Goal: Information Seeking & Learning: Learn about a topic

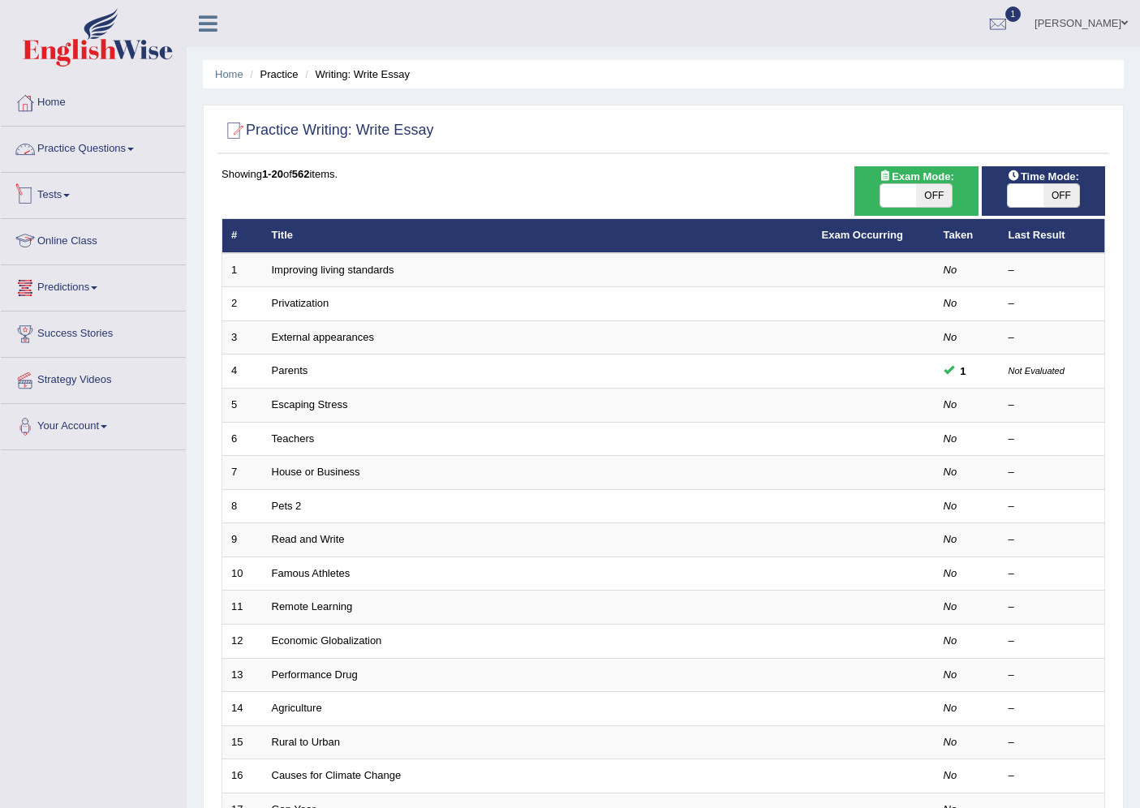
click at [84, 153] on link "Practice Questions" at bounding box center [93, 147] width 185 height 41
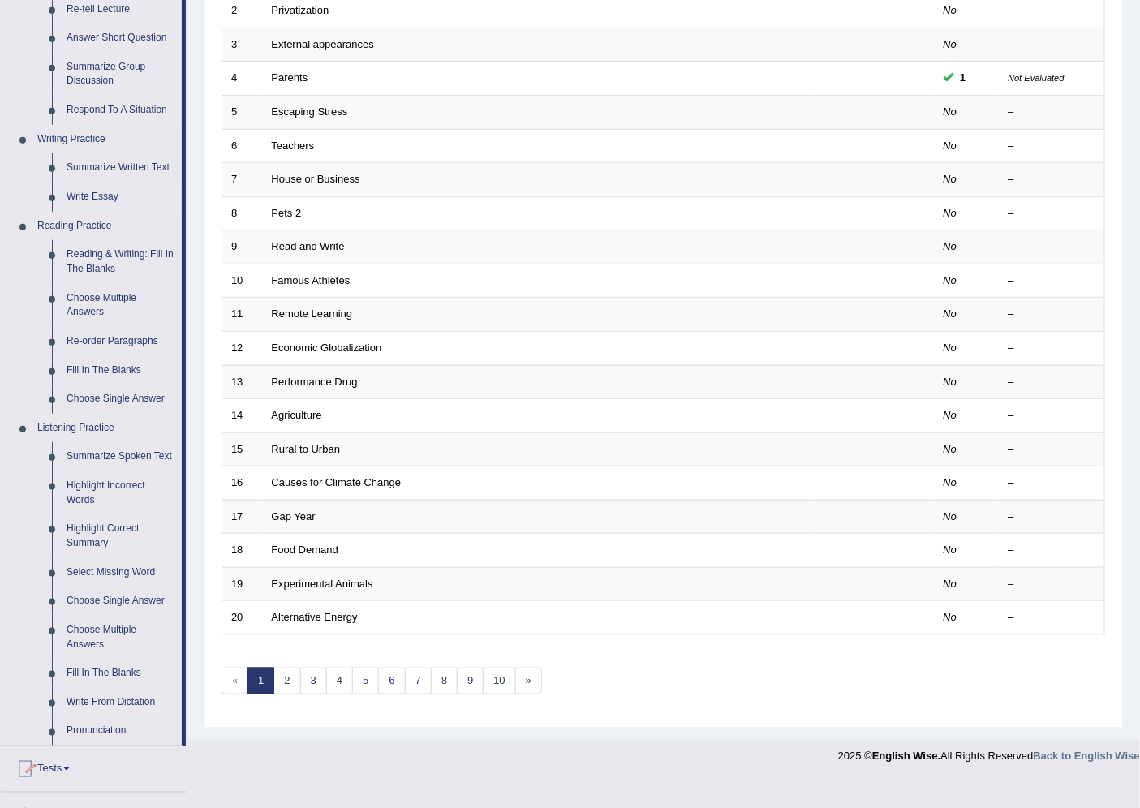
scroll to position [360, 0]
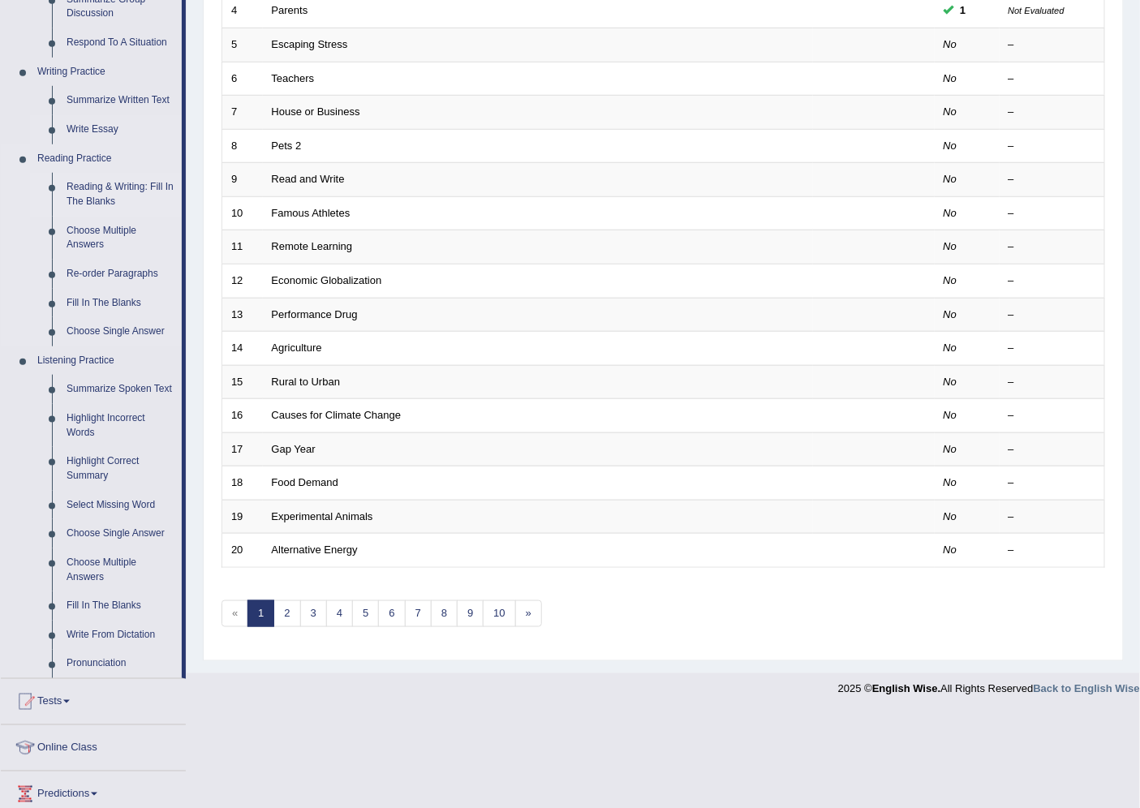
click at [105, 192] on link "Reading & Writing: Fill In The Blanks" at bounding box center [120, 194] width 123 height 43
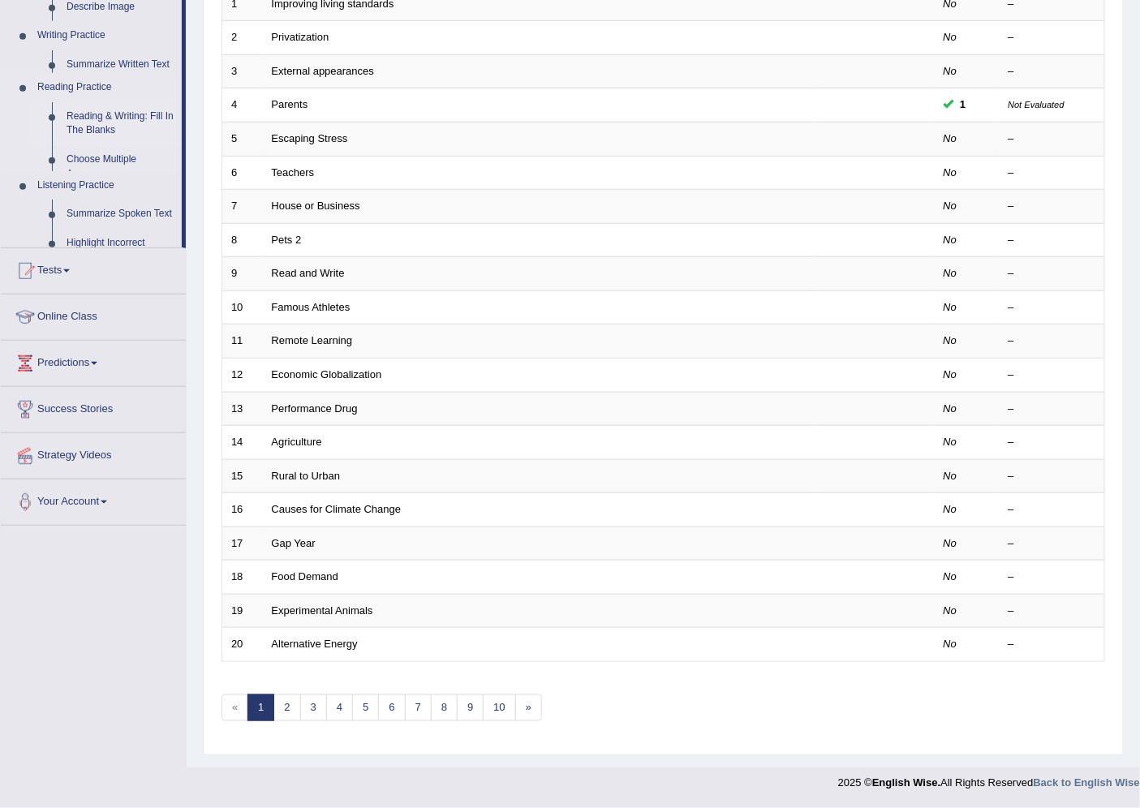
scroll to position [265, 0]
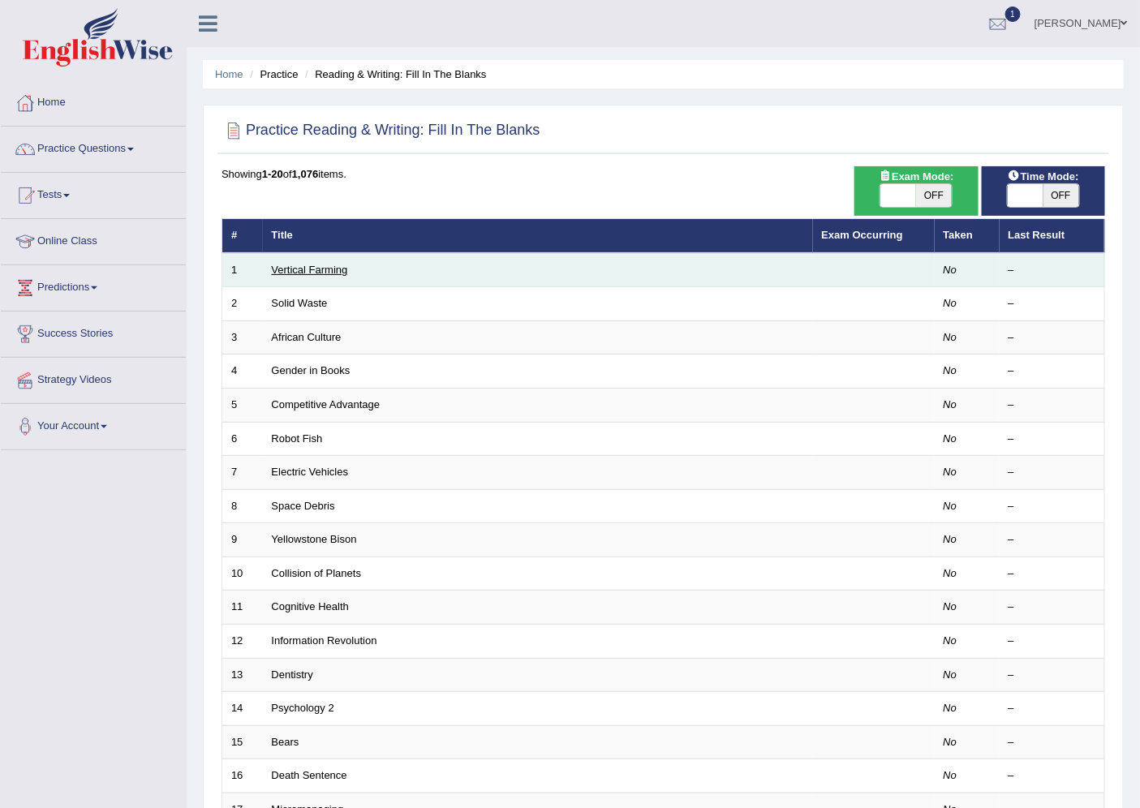
click at [303, 268] on link "Vertical Farming" at bounding box center [310, 270] width 76 height 12
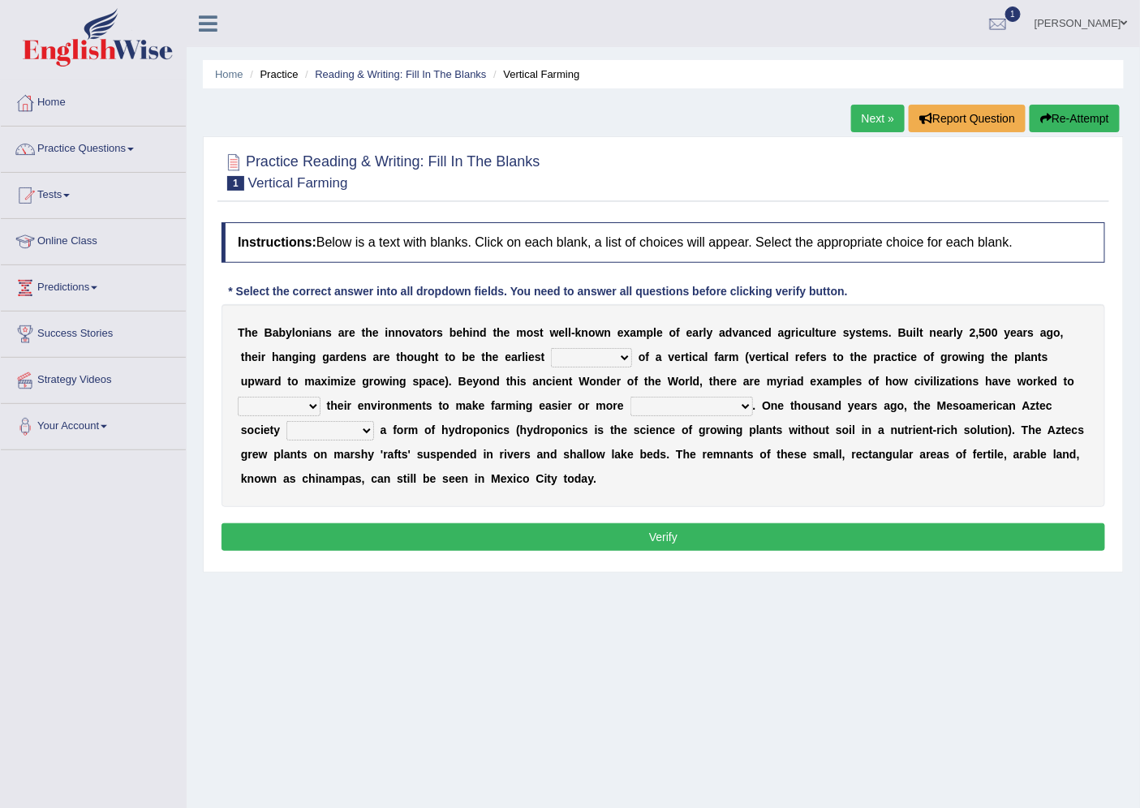
click at [576, 359] on select "prototype failure discredit protocol" at bounding box center [591, 357] width 81 height 19
click at [620, 325] on div "T h e B a b y l o n i a n s a r e t h e i n n o v a t o r s b e h i n d t h e m…" at bounding box center [664, 405] width 884 height 203
click at [617, 355] on select "prototype failure discredit protocol" at bounding box center [591, 357] width 81 height 19
select select "prototype"
click at [551, 348] on select "prototype failure discredit protocol" at bounding box center [591, 357] width 81 height 19
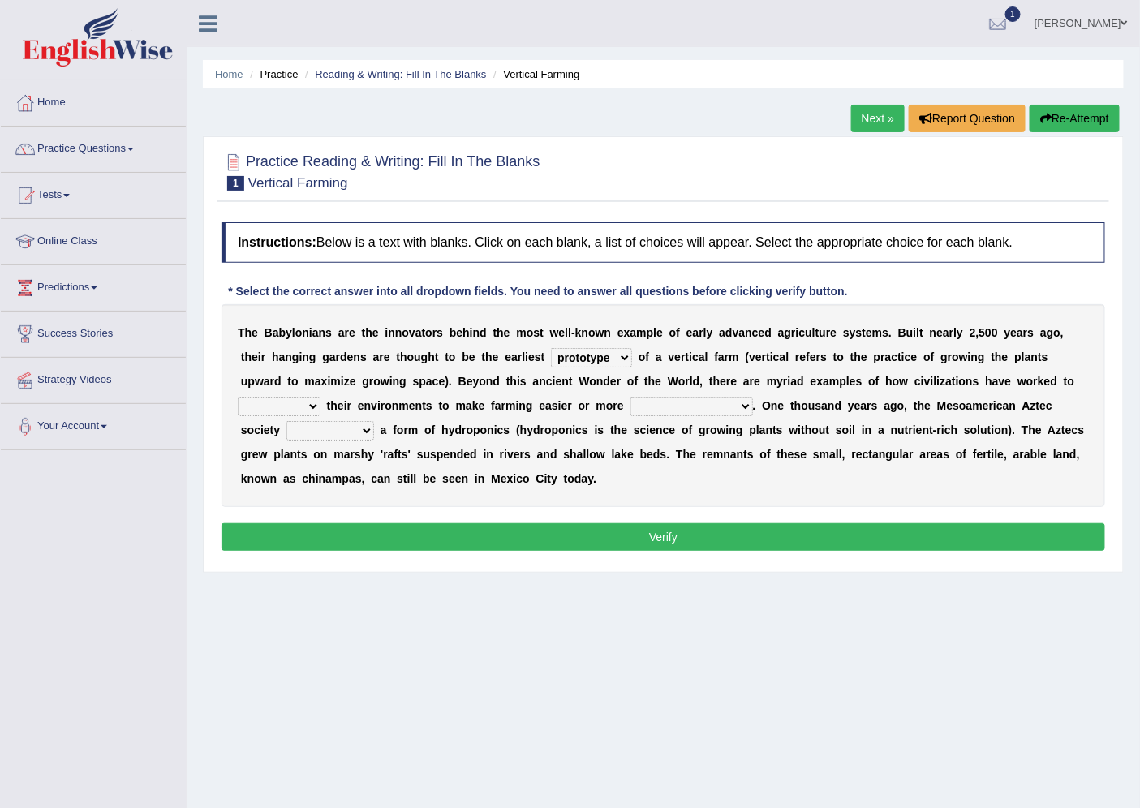
click at [295, 403] on select "manipulate escape respect disarrange" at bounding box center [279, 406] width 83 height 19
select select "respect"
click at [238, 397] on select "manipulate escape respect disarrange" at bounding box center [279, 406] width 83 height 19
click at [674, 404] on select "productive constructive connective counterproductive" at bounding box center [691, 406] width 123 height 19
select select "productive"
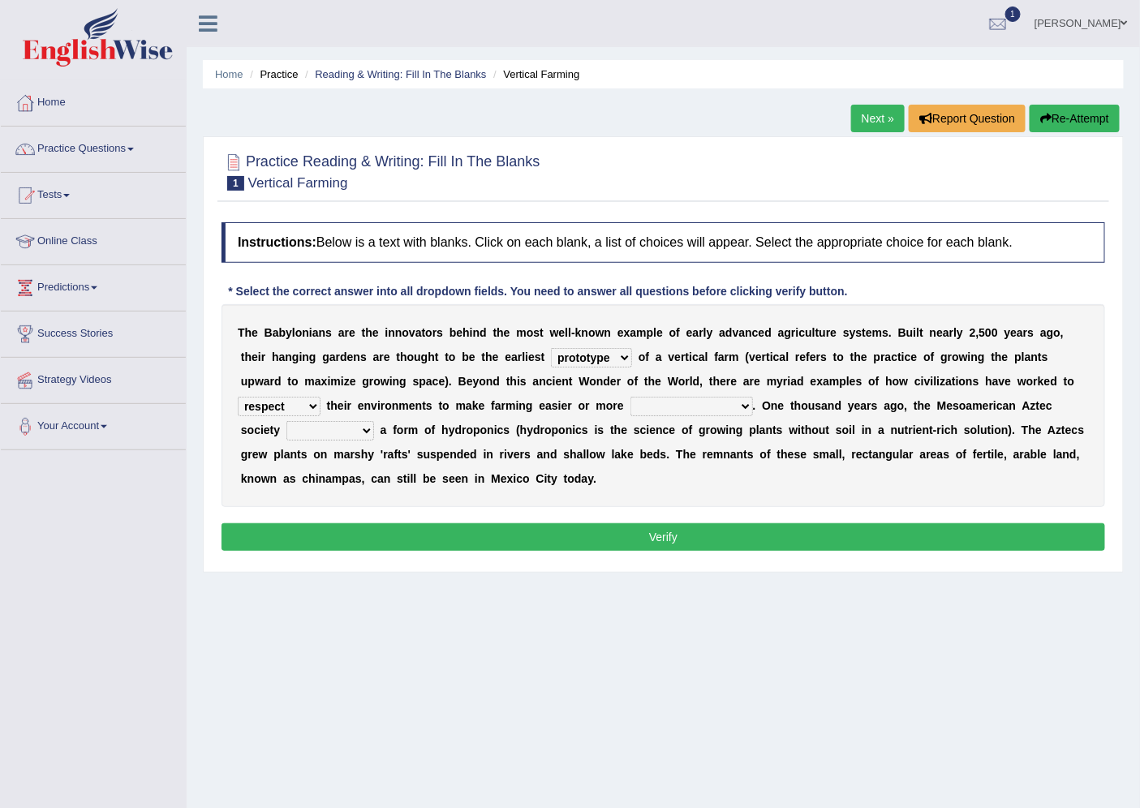
click at [630, 397] on select "productive constructive connective counterproductive" at bounding box center [691, 406] width 123 height 19
click at [708, 402] on select "productive constructive connective counterproductive" at bounding box center [691, 406] width 123 height 19
click at [286, 411] on select "manipulate escape respect disarrange" at bounding box center [279, 406] width 83 height 19
select select "manipulate"
click at [238, 397] on select "manipulate escape respect disarrange" at bounding box center [279, 406] width 83 height 19
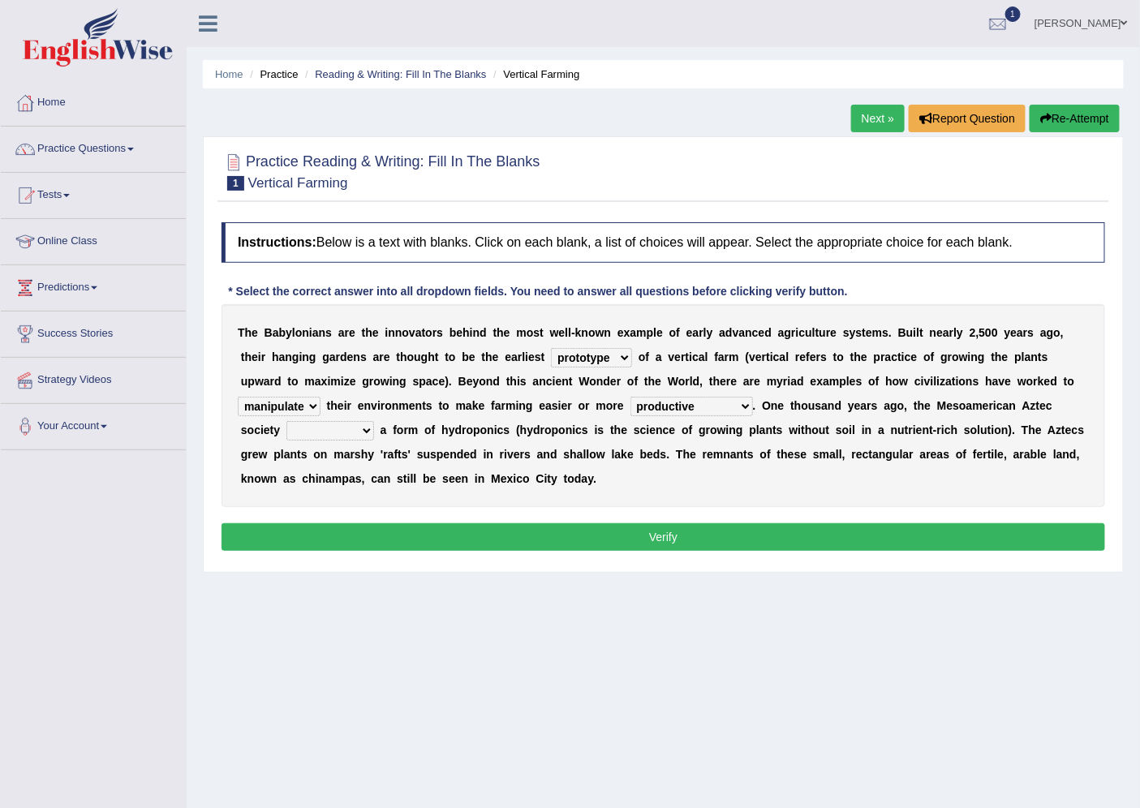
click at [333, 424] on select "domineered volunteered pioneered engineered" at bounding box center [330, 430] width 88 height 19
select select "domineered"
click at [286, 421] on select "domineered volunteered pioneered engineered" at bounding box center [330, 430] width 88 height 19
click at [341, 531] on button "Verify" at bounding box center [664, 537] width 884 height 28
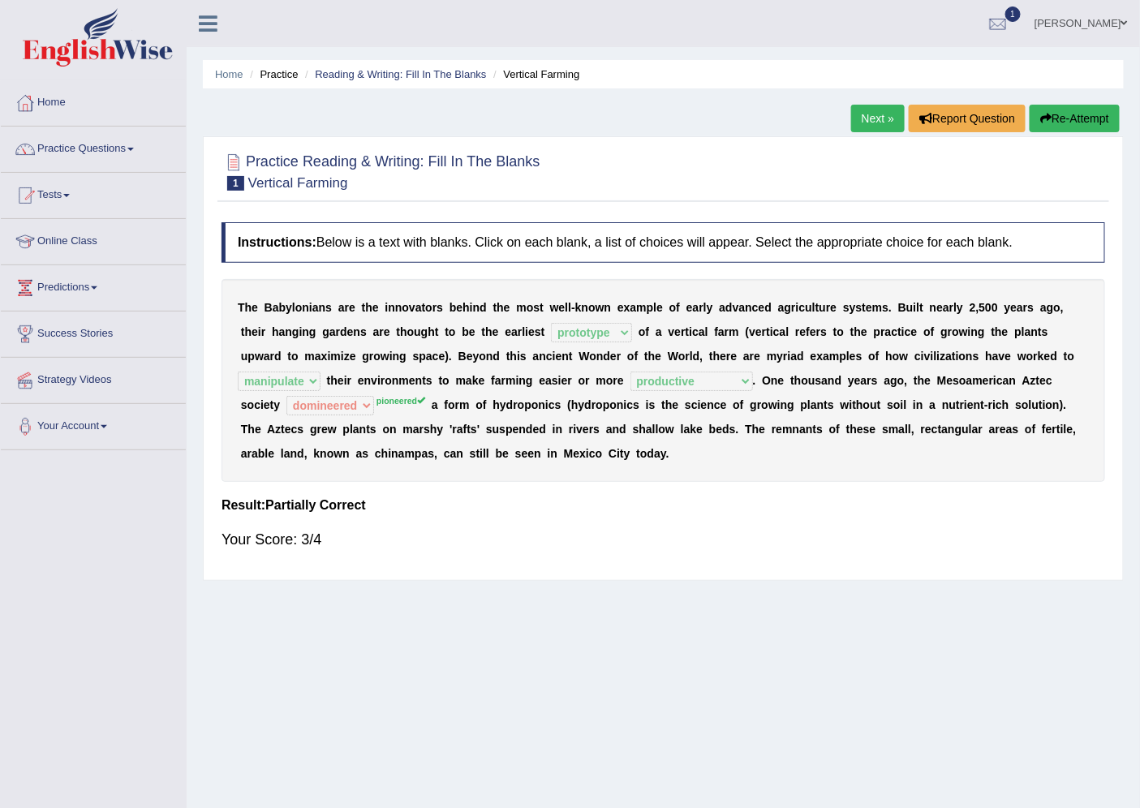
scroll to position [43, 0]
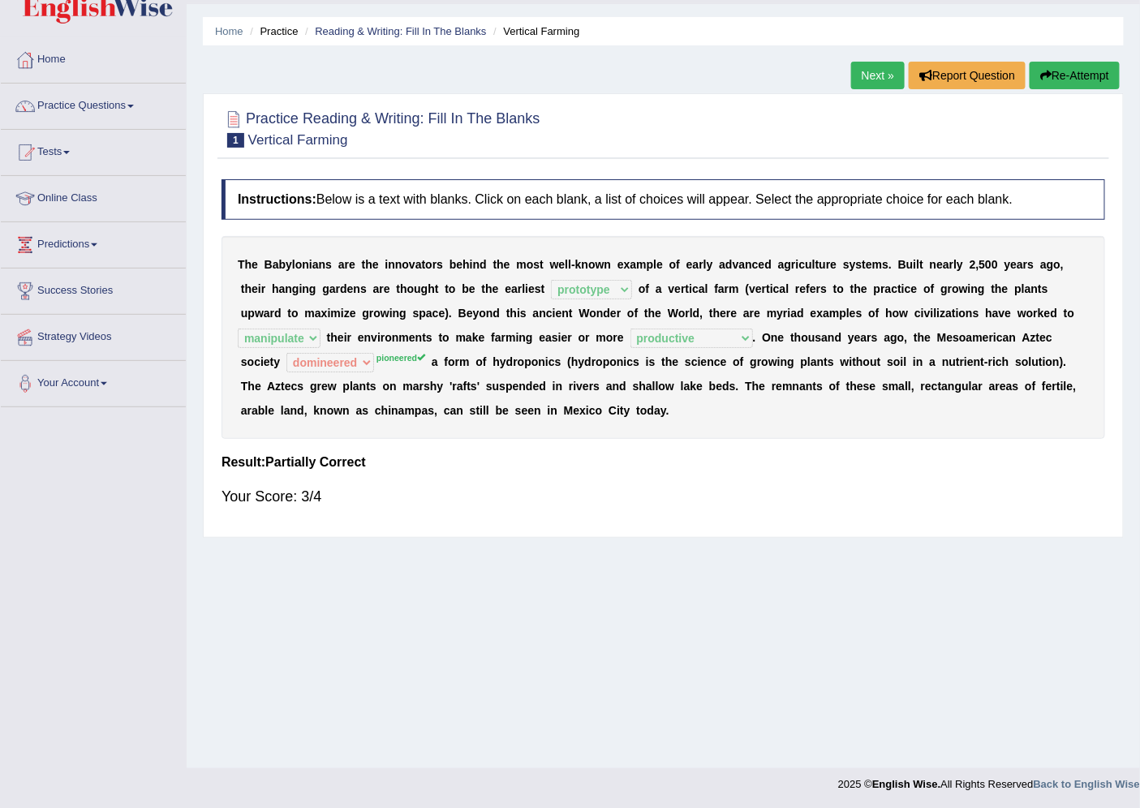
click at [856, 67] on link "Next »" at bounding box center [878, 76] width 54 height 28
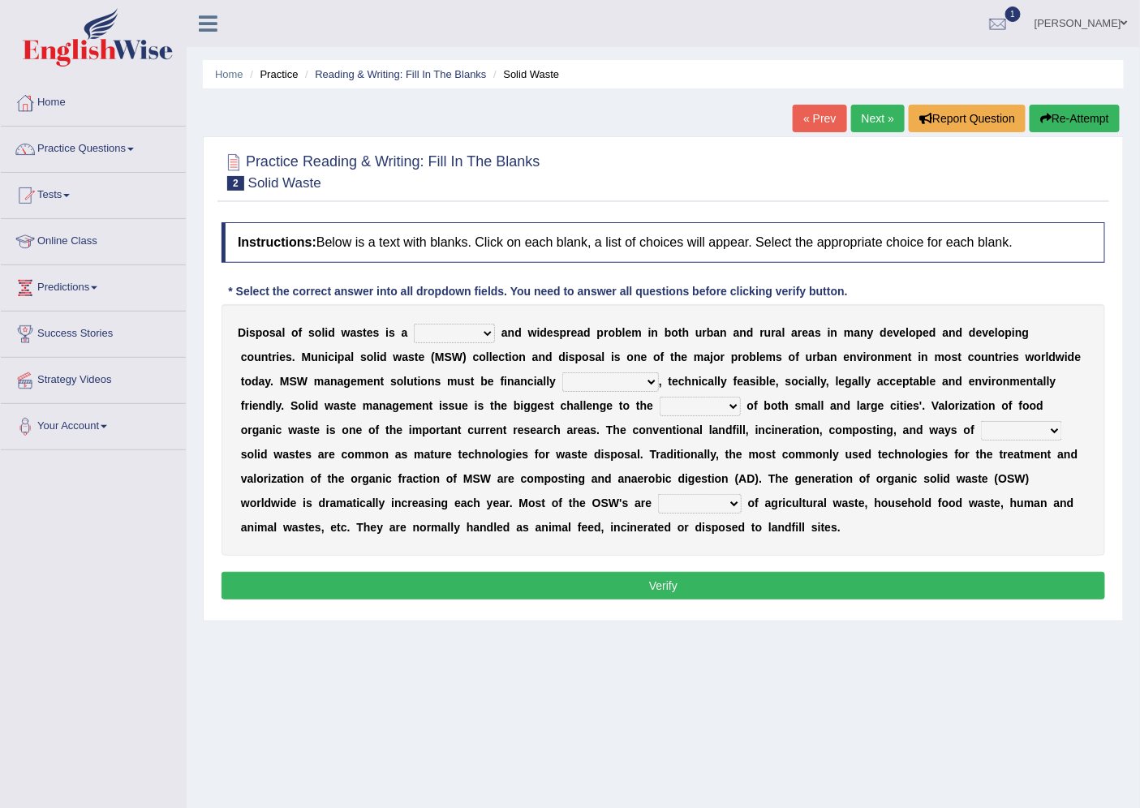
click at [430, 337] on select "slanting stinging stalling shafting" at bounding box center [454, 333] width 81 height 19
click at [414, 324] on select "slanting stinging stalling shafting" at bounding box center [454, 333] width 81 height 19
click at [484, 331] on select "slanting stinging stalling shafting" at bounding box center [454, 333] width 81 height 19
select select "stalling"
click at [414, 324] on select "slanting stinging stalling shafting" at bounding box center [454, 333] width 81 height 19
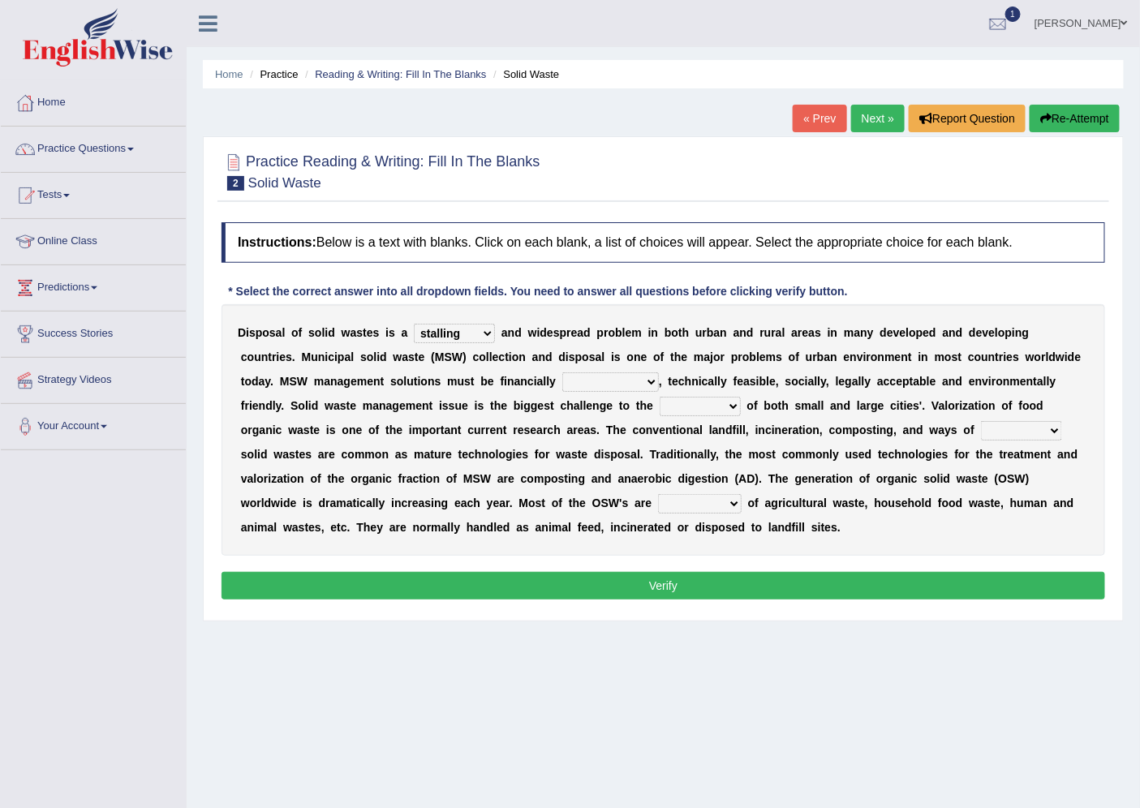
click at [625, 379] on select "unattainable sustainable objectionable treasonable" at bounding box center [610, 381] width 97 height 19
select select "sustainable"
click at [562, 372] on select "unattainable sustainable objectionable treasonable" at bounding box center [610, 381] width 97 height 19
click at [678, 411] on select "plants culture authorities history" at bounding box center [700, 406] width 81 height 19
click at [660, 397] on select "plants culture authorities history" at bounding box center [700, 406] width 81 height 19
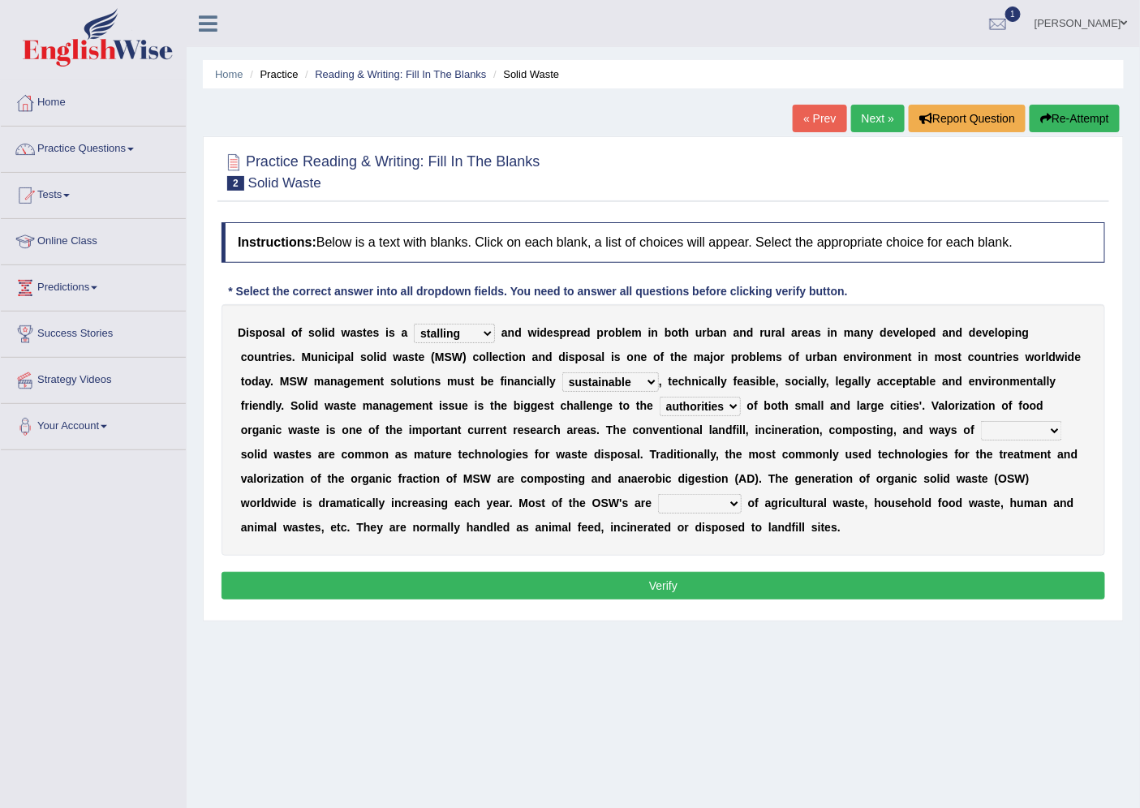
click at [702, 400] on select "plants culture authorities history" at bounding box center [700, 406] width 81 height 19
select select "history"
click at [660, 397] on select "plants culture authorities history" at bounding box center [700, 406] width 81 height 19
click at [1041, 437] on select "reserving preserving deserving handling" at bounding box center [1021, 430] width 81 height 19
click at [981, 421] on select "reserving preserving deserving handling" at bounding box center [1021, 430] width 81 height 19
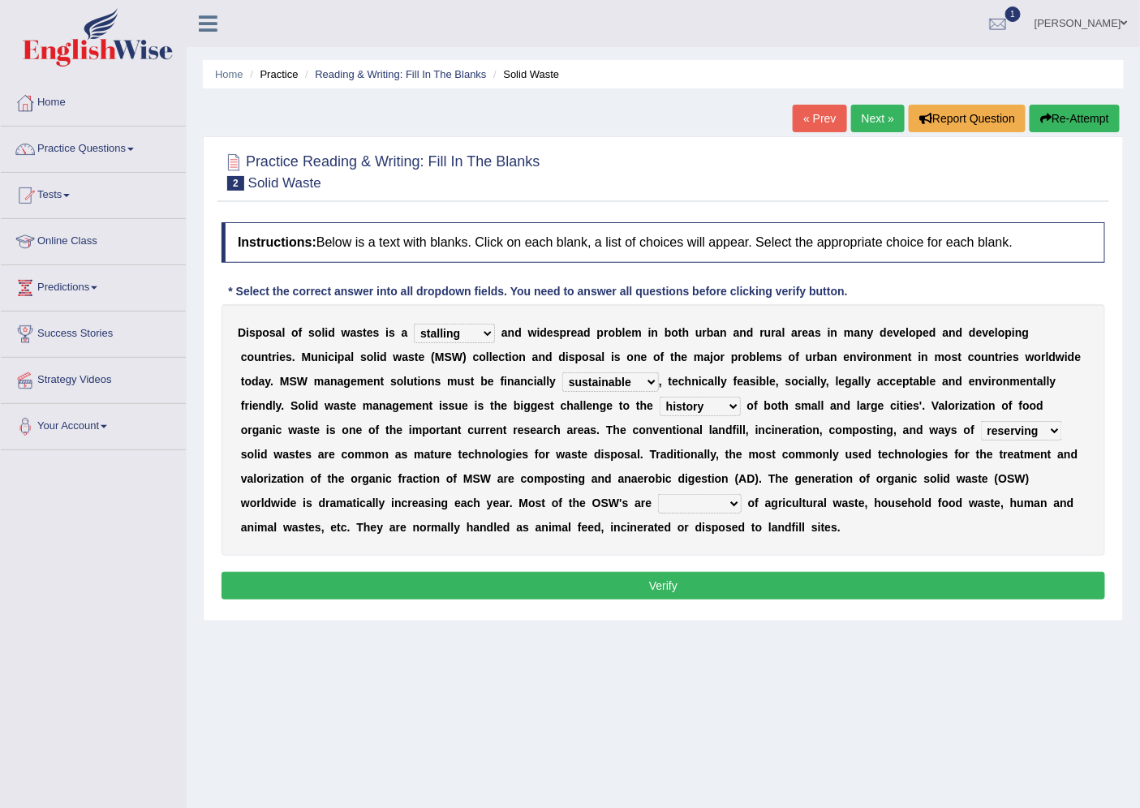
click at [1006, 436] on select "reserving preserving deserving handling" at bounding box center [1021, 430] width 81 height 19
click at [981, 421] on select "reserving preserving deserving handling" at bounding box center [1021, 430] width 81 height 19
click at [1017, 435] on select "reserving preserving deserving handling" at bounding box center [1021, 430] width 81 height 19
select select "handling"
click at [981, 421] on select "reserving preserving deserving handling" at bounding box center [1021, 430] width 81 height 19
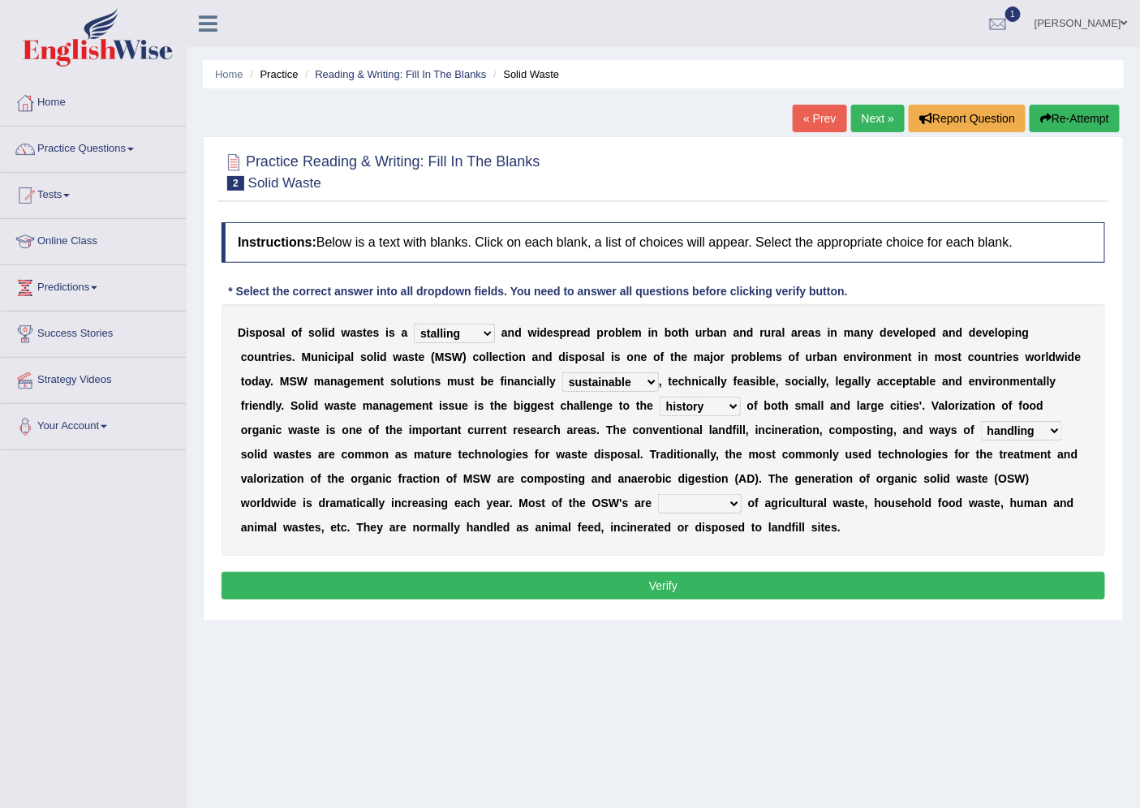
click at [668, 505] on select "composed disposed composing disposing" at bounding box center [700, 503] width 84 height 19
select select "disposing"
click at [658, 494] on select "composed disposed composing disposing" at bounding box center [700, 503] width 84 height 19
click at [618, 573] on button "Verify" at bounding box center [664, 586] width 884 height 28
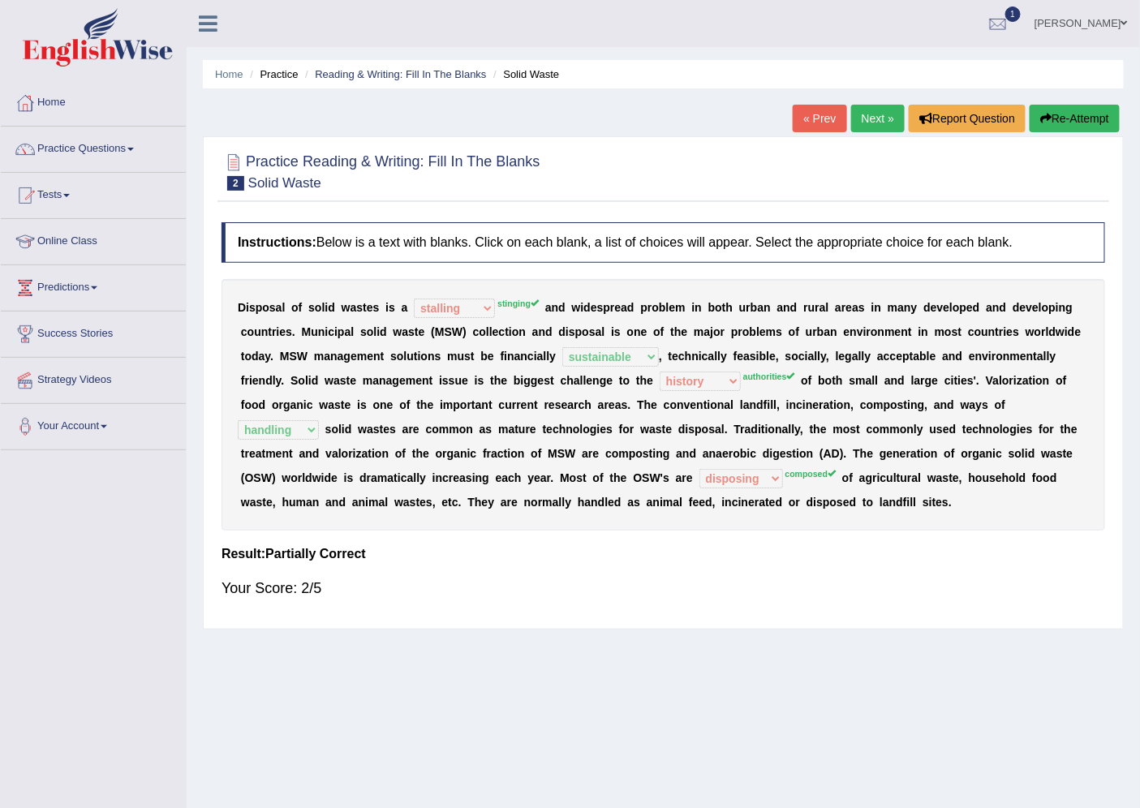
click at [864, 127] on link "Next »" at bounding box center [878, 119] width 54 height 28
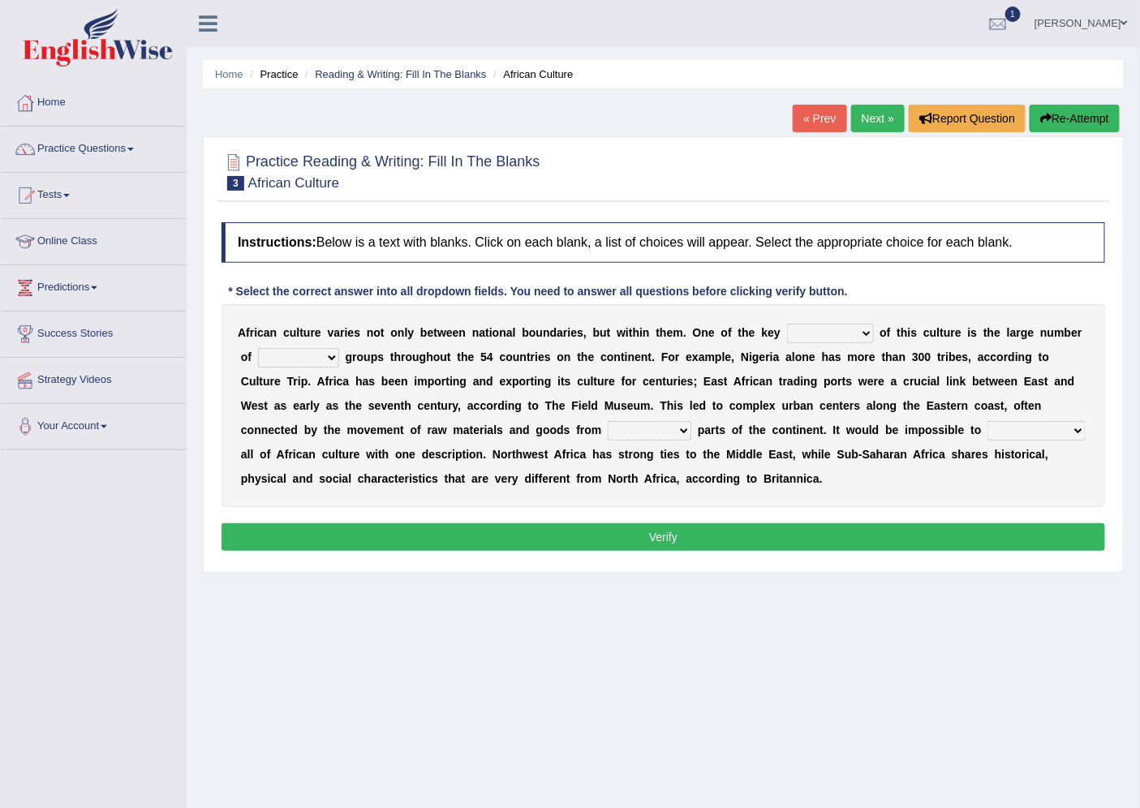
click at [823, 337] on select "conjectures features issues doubts" at bounding box center [830, 333] width 87 height 19
select select "features"
click at [787, 324] on select "conjectures features issues doubts" at bounding box center [830, 333] width 87 height 19
click at [302, 355] on select "ethic ethnic eugenic epic" at bounding box center [298, 357] width 81 height 19
select select "ethic"
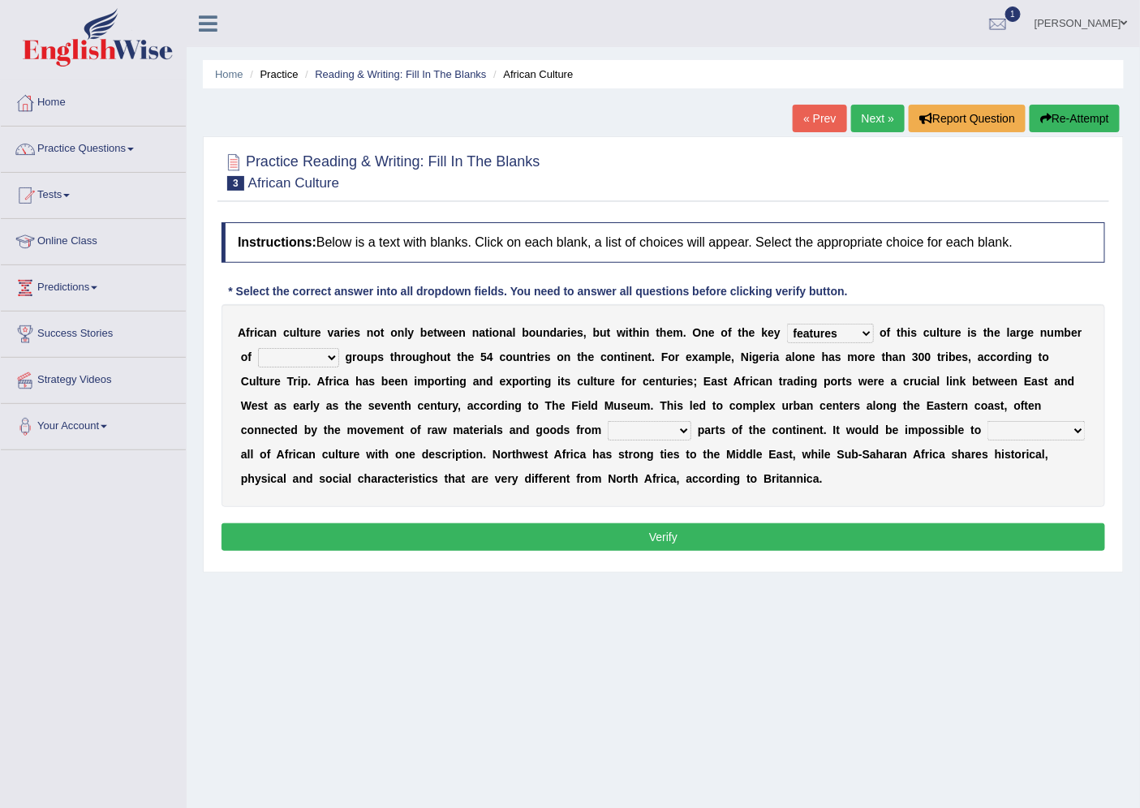
click at [258, 348] on select "ethic ethnic eugenic epic" at bounding box center [298, 357] width 81 height 19
click at [622, 432] on select "forelocked interlocked unlocked landlocked" at bounding box center [650, 430] width 84 height 19
select select "unlocked"
click at [608, 421] on select "forelocked interlocked unlocked landlocked" at bounding box center [650, 430] width 84 height 19
click at [1019, 434] on select "characterize conceptualize symbolize synthesize" at bounding box center [1037, 430] width 98 height 19
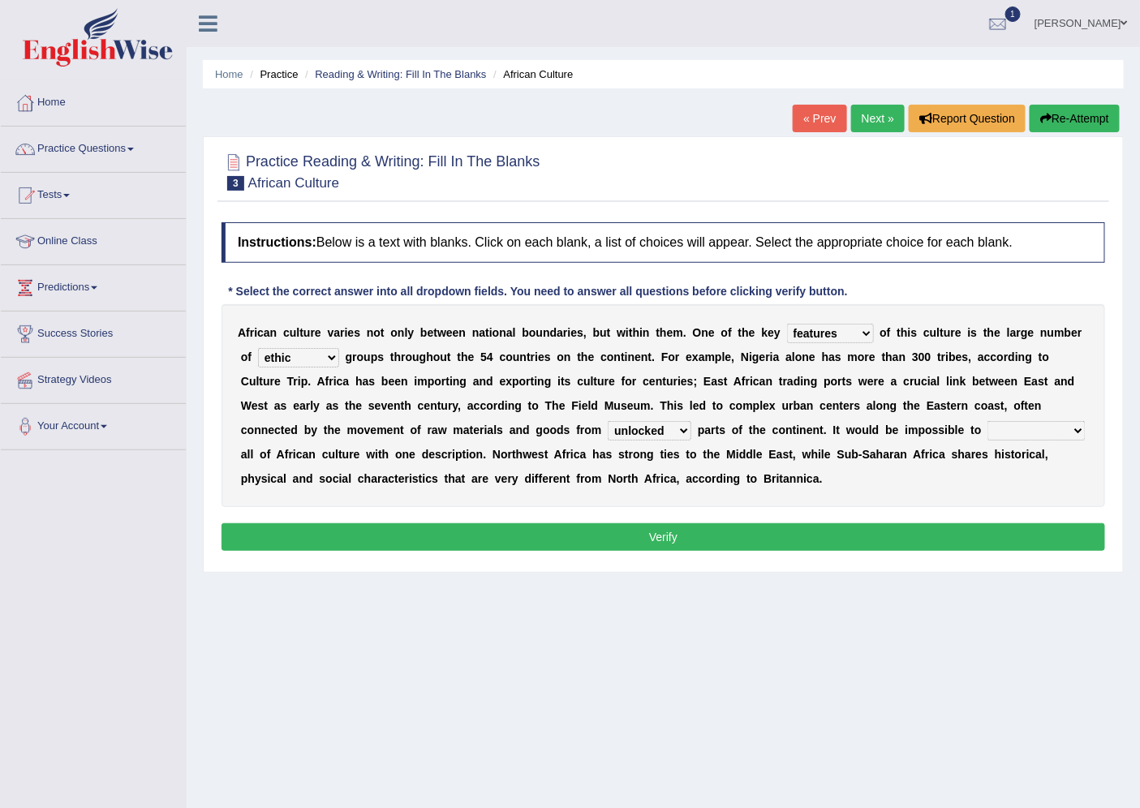
select select "characterize"
click at [988, 421] on select "characterize conceptualize symbolize synthesize" at bounding box center [1037, 430] width 98 height 19
click at [371, 529] on button "Verify" at bounding box center [664, 537] width 884 height 28
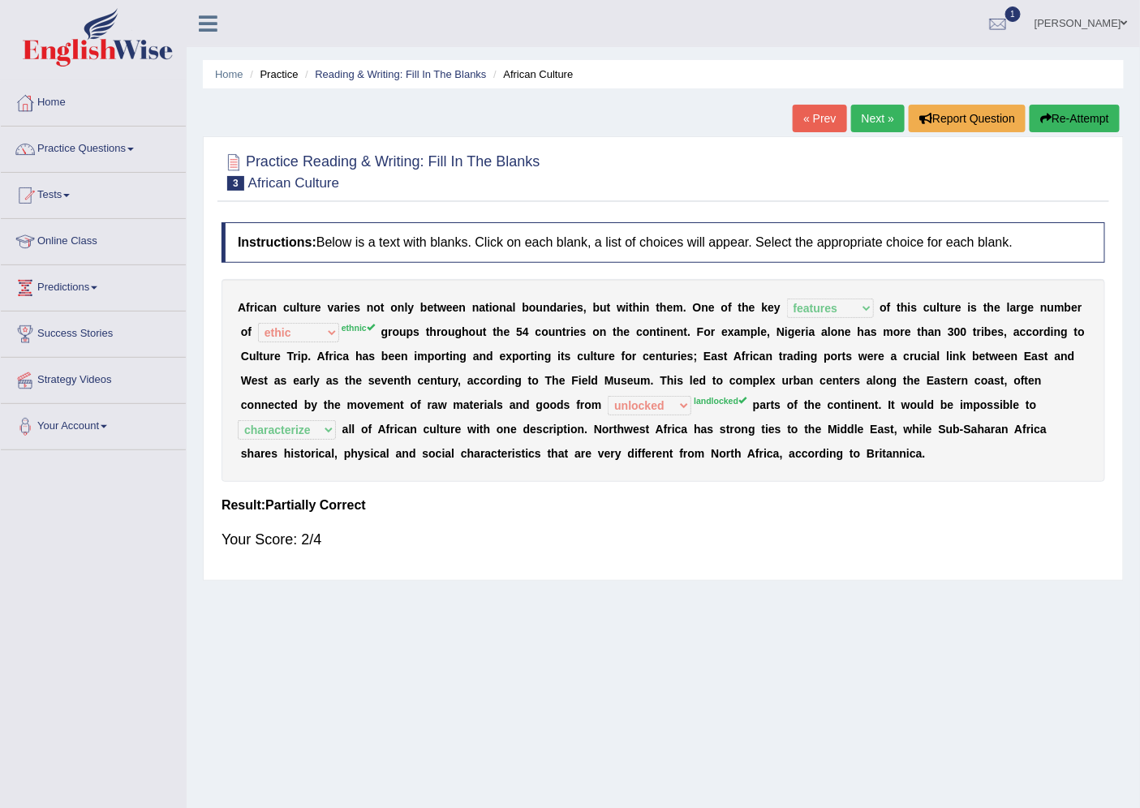
click at [866, 124] on link "Next »" at bounding box center [878, 119] width 54 height 28
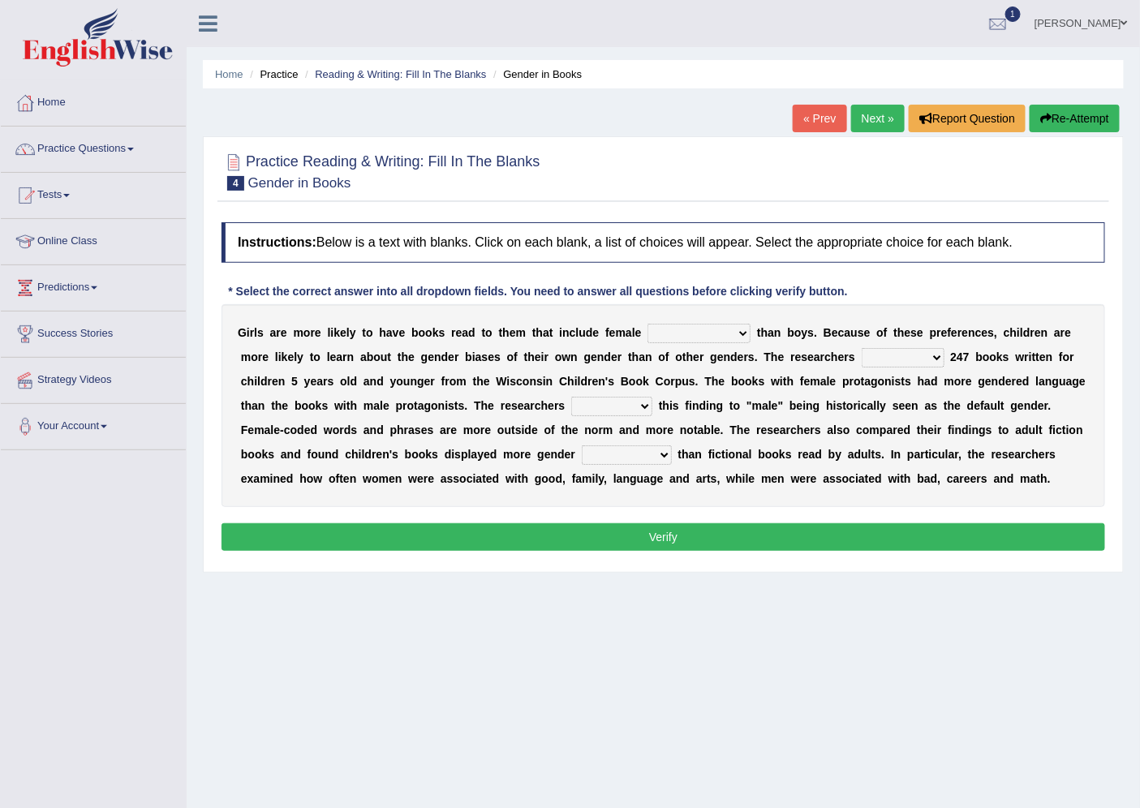
click at [671, 328] on select "protagonists cosmogonists agonists expressionists" at bounding box center [699, 333] width 103 height 19
select select "expressionists"
click at [648, 324] on select "protagonists cosmogonists agonists expressionists" at bounding box center [699, 333] width 103 height 19
click at [909, 353] on select "hydrolyzed paralyzed catalyzed analyzed" at bounding box center [903, 357] width 83 height 19
select select "analyzed"
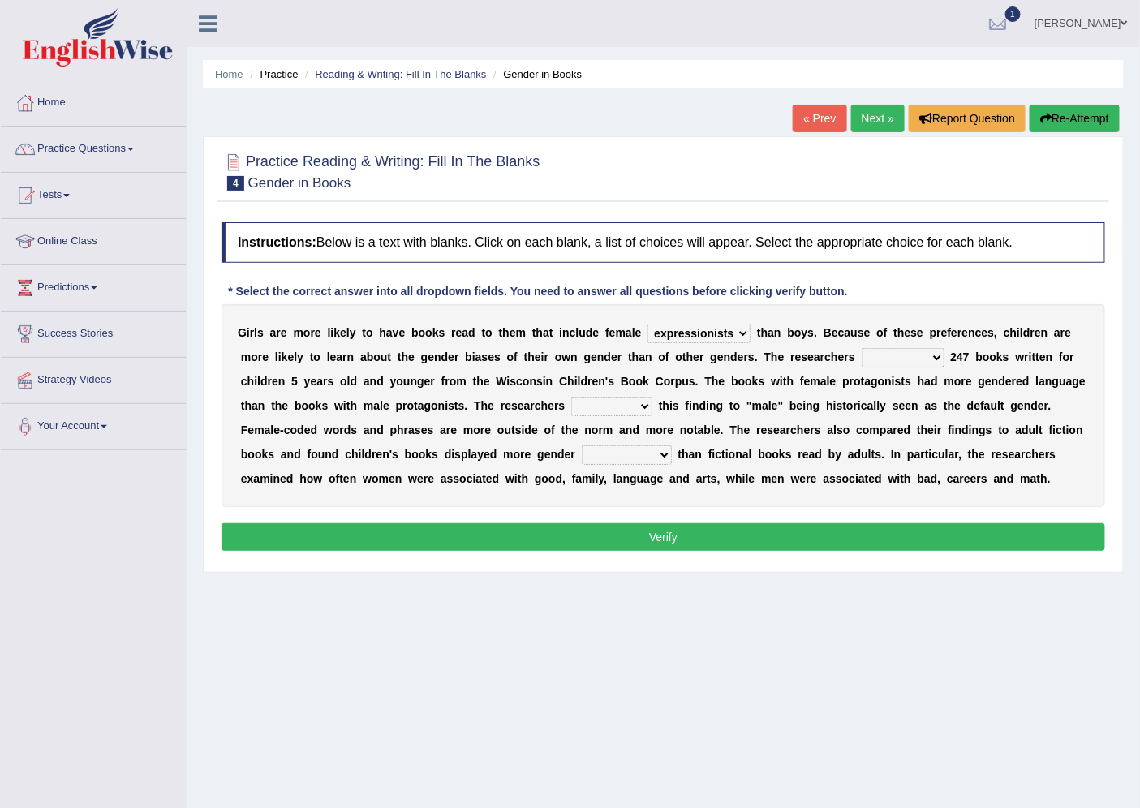
click at [862, 348] on select "hydrolyzed paralyzed catalyzed analyzed" at bounding box center [903, 357] width 83 height 19
click at [592, 407] on select "contribute tribute distribute attribute" at bounding box center [611, 406] width 81 height 19
select select "contribute"
click at [571, 397] on select "contribute tribute distribute attribute" at bounding box center [611, 406] width 81 height 19
click at [642, 457] on select "stereotypes teletypes prototypes electrotypes" at bounding box center [627, 454] width 90 height 19
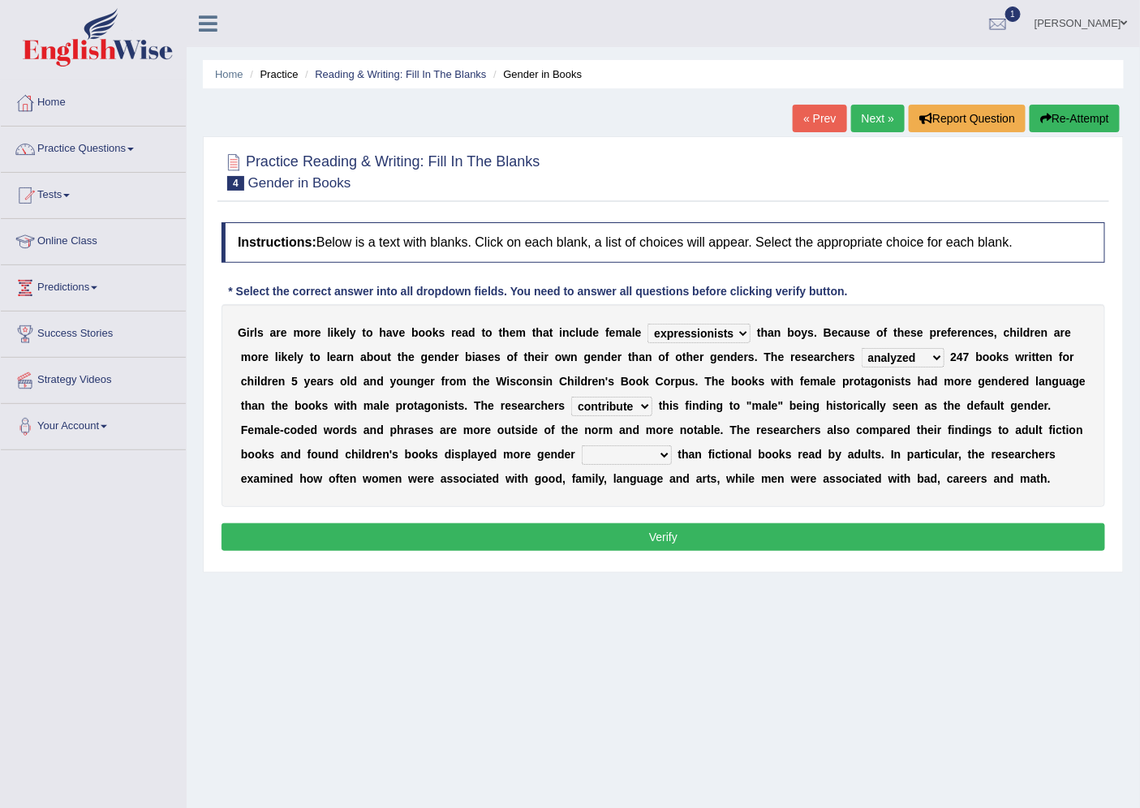
select select "prototypes"
click at [582, 445] on select "stereotypes teletypes prototypes electrotypes" at bounding box center [627, 454] width 90 height 19
click at [863, 542] on button "Verify" at bounding box center [664, 537] width 884 height 28
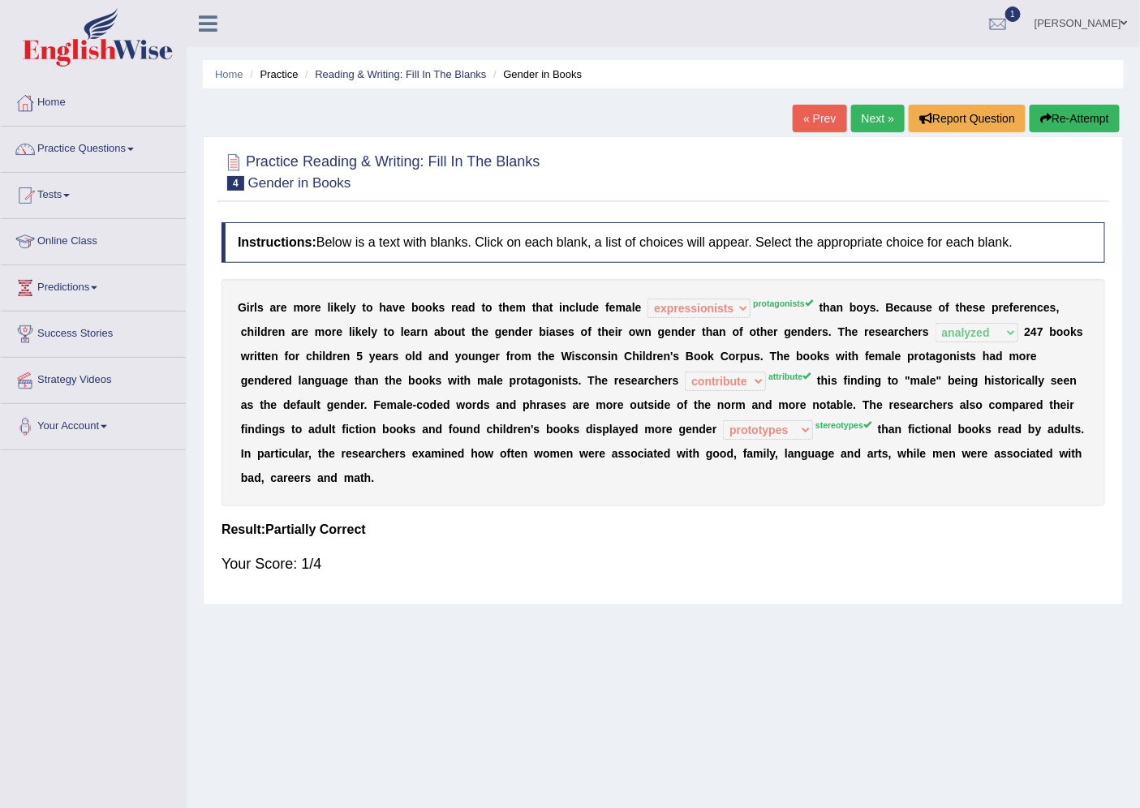
click at [866, 115] on link "Next »" at bounding box center [878, 119] width 54 height 28
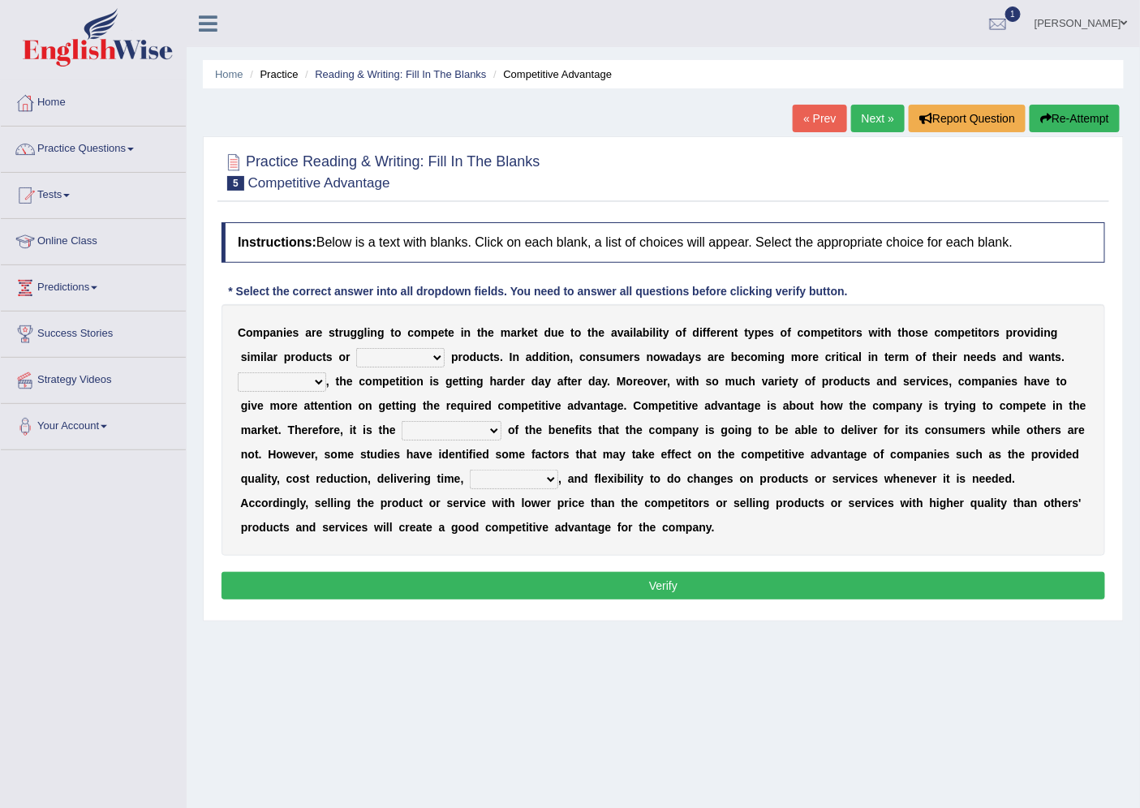
click at [424, 357] on select "constitution restitution substitution institution" at bounding box center [400, 357] width 88 height 19
select select "constitution"
click at [356, 348] on select "constitution restitution substitution institution" at bounding box center [400, 357] width 88 height 19
click at [318, 385] on select "However Instead Additionally Therefore" at bounding box center [282, 381] width 88 height 19
click at [238, 372] on select "However Instead Additionally Therefore" at bounding box center [282, 381] width 88 height 19
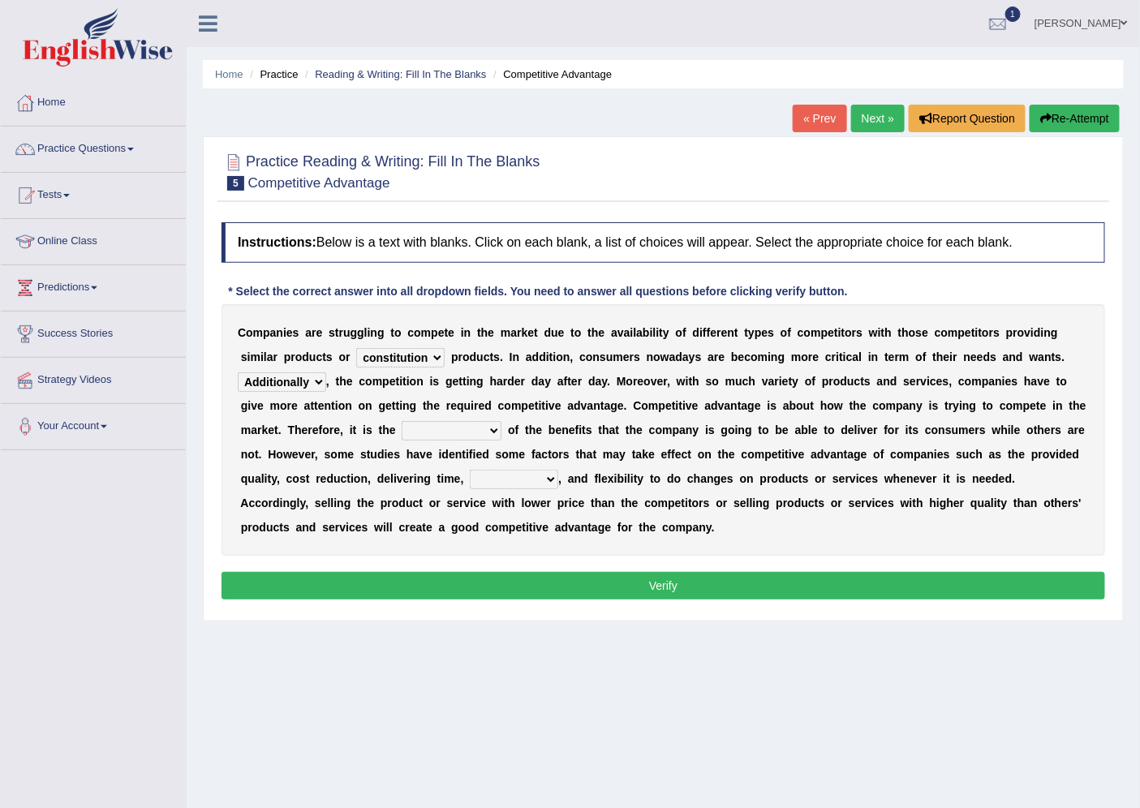
click at [286, 384] on select "However Instead Additionally Therefore" at bounding box center [282, 381] width 88 height 19
select select "Therefore"
click at [238, 372] on select "However Instead Additionally Therefore" at bounding box center [282, 381] width 88 height 19
click at [449, 426] on select "dissemination ordination determination incarnation" at bounding box center [452, 430] width 100 height 19
click at [402, 421] on select "dissemination ordination determination incarnation" at bounding box center [452, 430] width 100 height 19
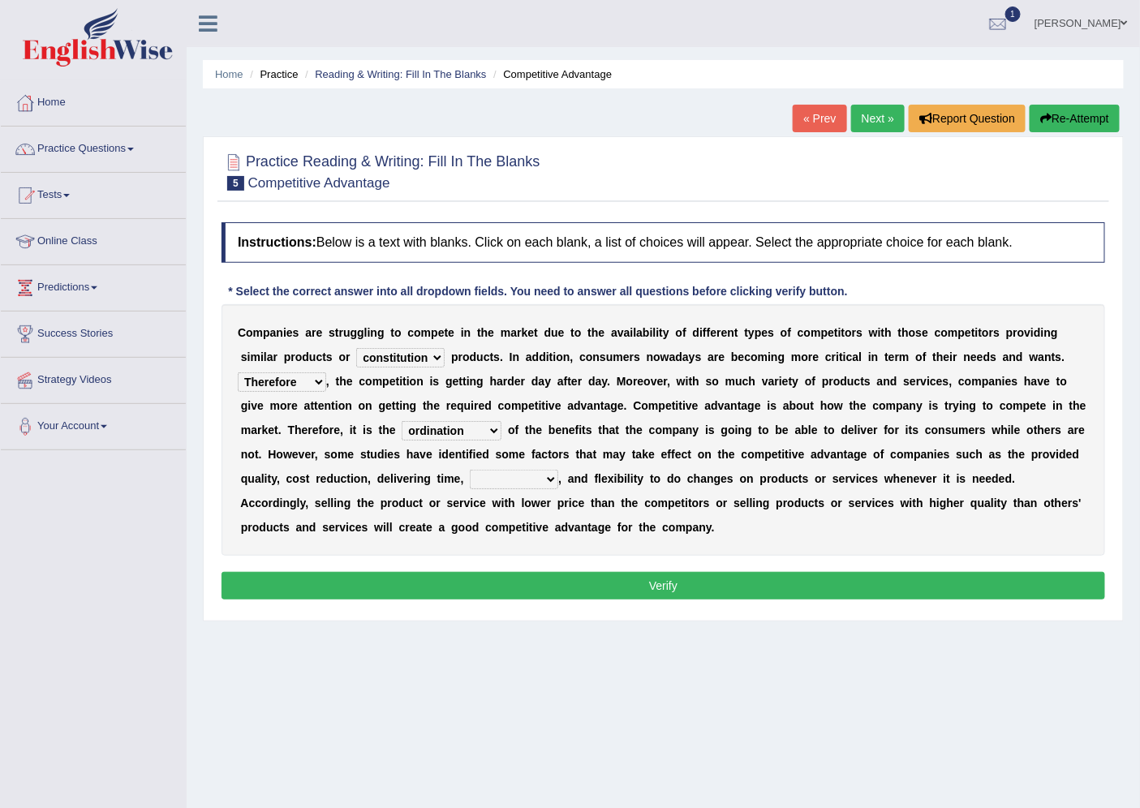
click at [459, 433] on select "dissemination ordination determination incarnation" at bounding box center [452, 430] width 100 height 19
select select "determination"
click at [402, 421] on select "dissemination ordination determination incarnation" at bounding box center [452, 430] width 100 height 19
click at [482, 481] on select "captivation aggregation deprivation innovation" at bounding box center [514, 479] width 88 height 19
select select "innovation"
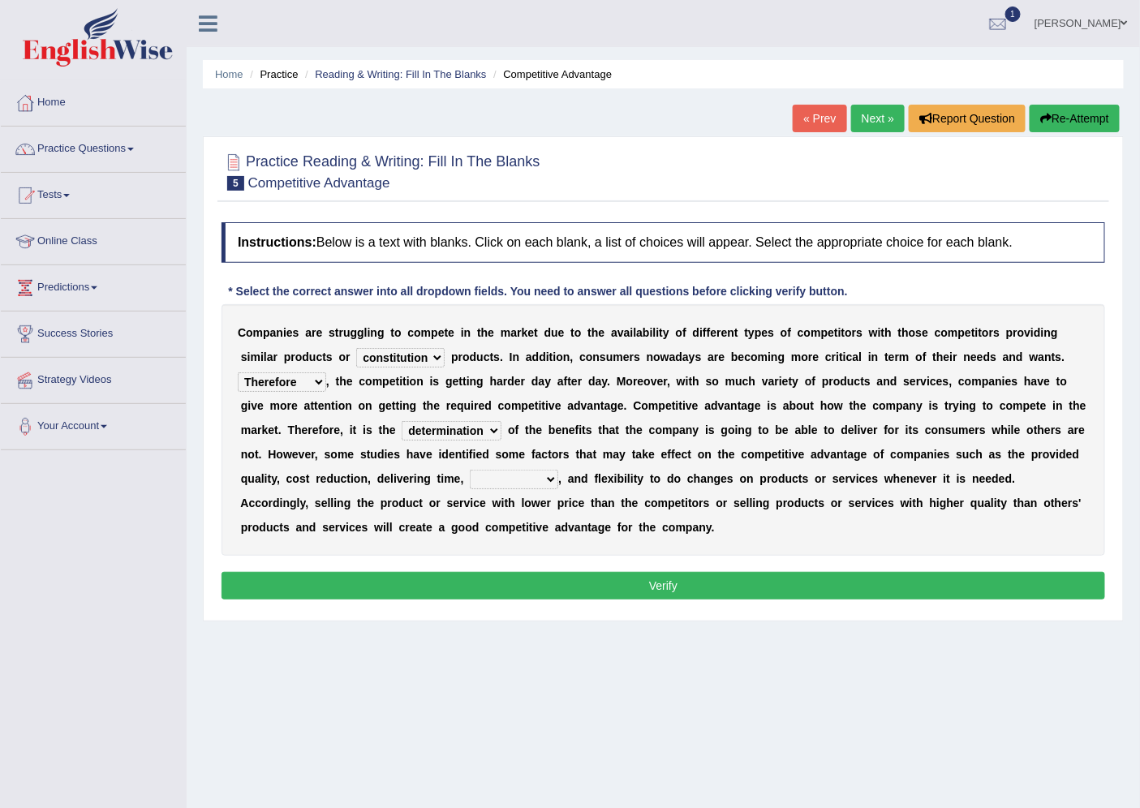
click at [470, 470] on select "captivation aggregation deprivation innovation" at bounding box center [514, 479] width 88 height 19
click at [498, 587] on button "Verify" at bounding box center [664, 586] width 884 height 28
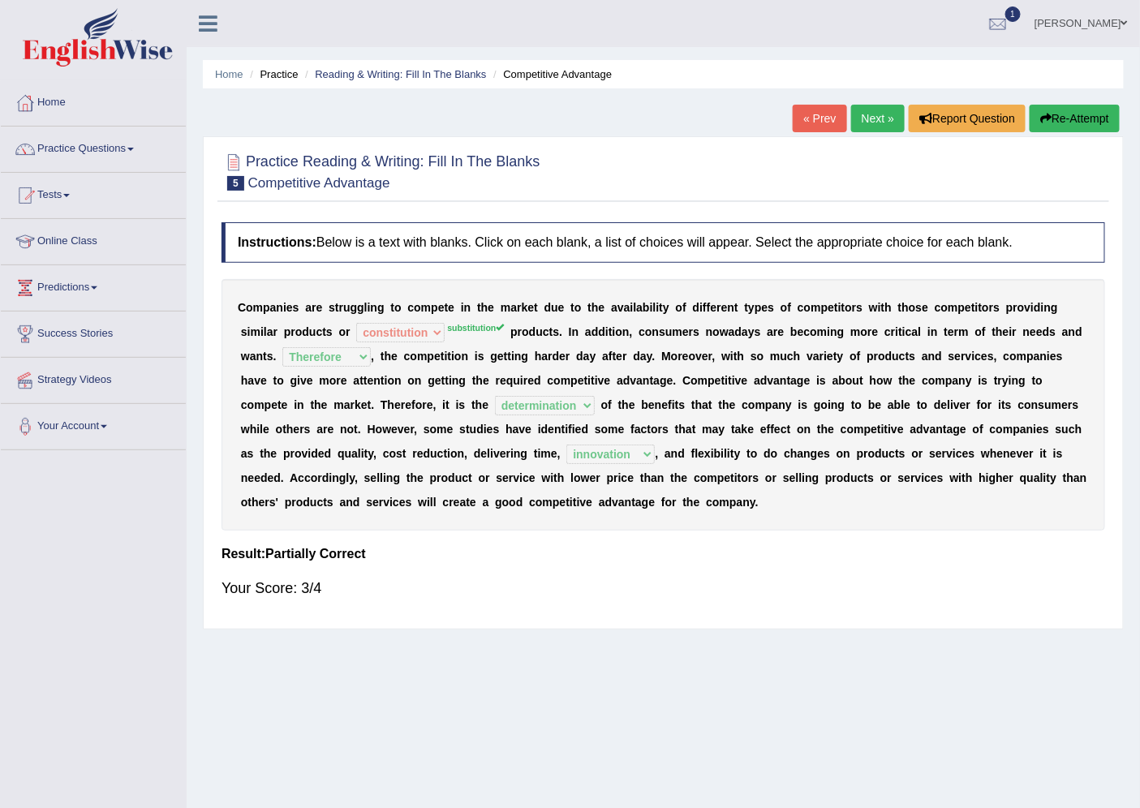
click at [854, 114] on link "Next »" at bounding box center [878, 119] width 54 height 28
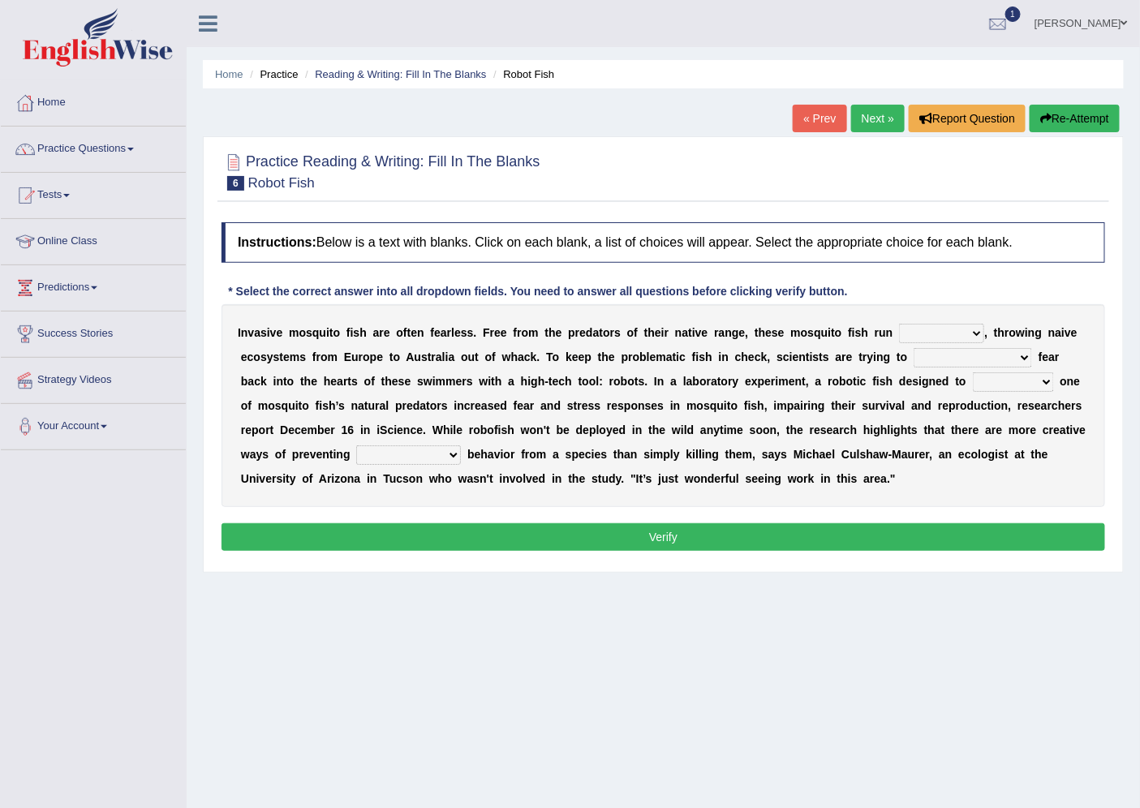
click at [921, 330] on select "occupant flippant rampant concordant" at bounding box center [941, 333] width 85 height 19
select select "occupant"
click at [899, 324] on select "occupant flippant rampant concordant" at bounding box center [941, 333] width 85 height 19
click at [949, 357] on select "accept spike strike drake" at bounding box center [973, 357] width 118 height 19
select select "accept"
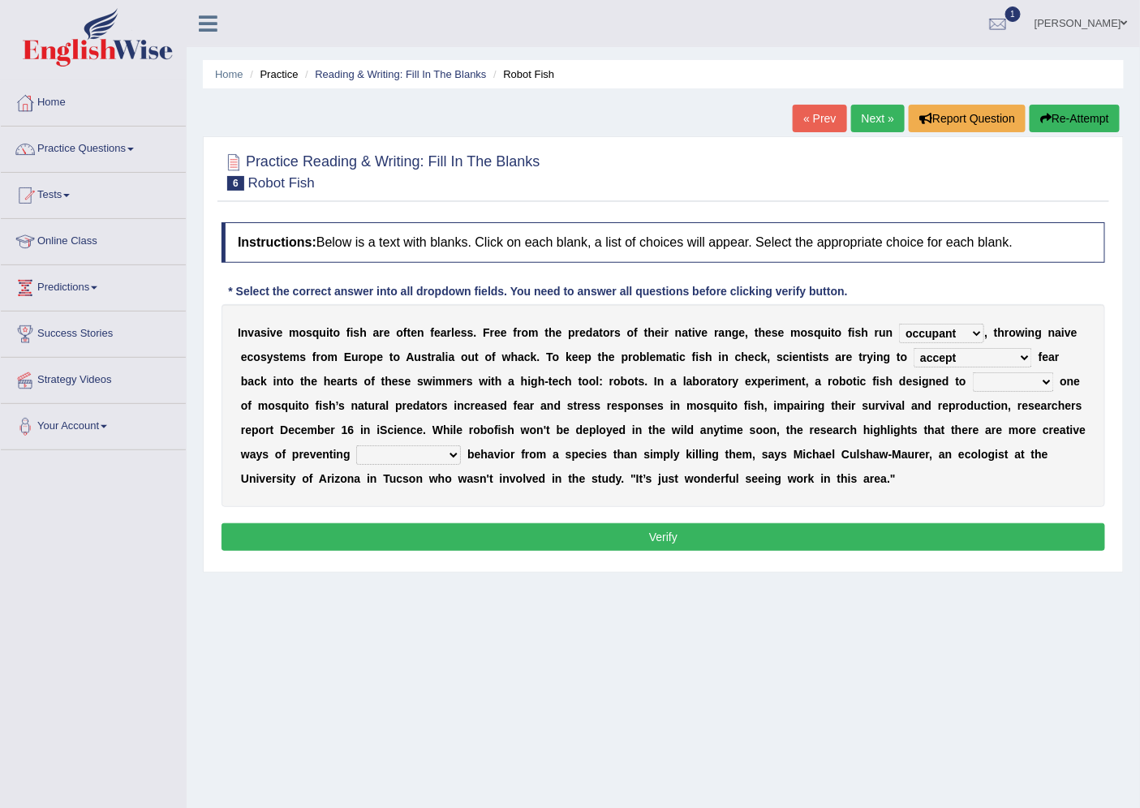
click at [914, 348] on select "accept spike strike drake" at bounding box center [973, 357] width 118 height 19
click at [973, 384] on select "bequest mimic battle conquest" at bounding box center [1013, 381] width 81 height 19
select select "bequest"
click at [973, 372] on select "bequest mimic battle conquest" at bounding box center [1013, 381] width 81 height 19
click at [455, 456] on select "unprivileged unprecedented uncharted unwanted" at bounding box center [408, 454] width 105 height 19
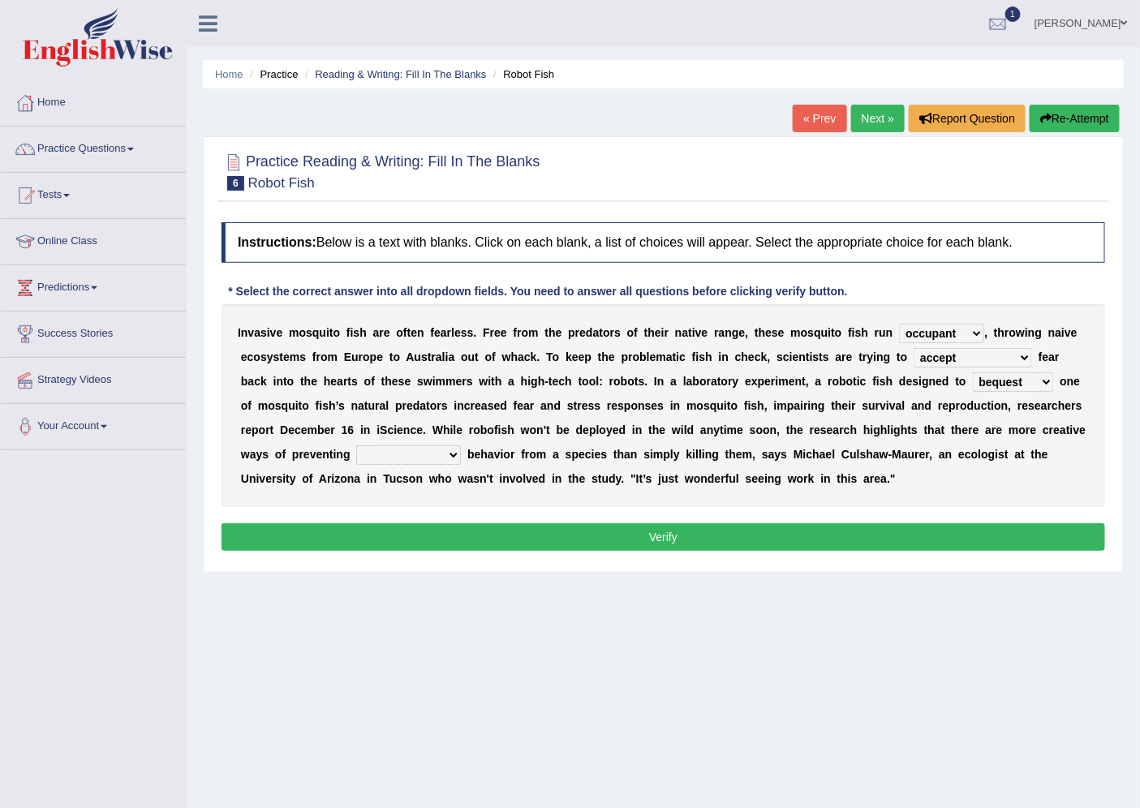
select select "unwanted"
click at [356, 445] on select "unprivileged unprecedented uncharted unwanted" at bounding box center [408, 454] width 105 height 19
click at [424, 538] on button "Verify" at bounding box center [664, 537] width 884 height 28
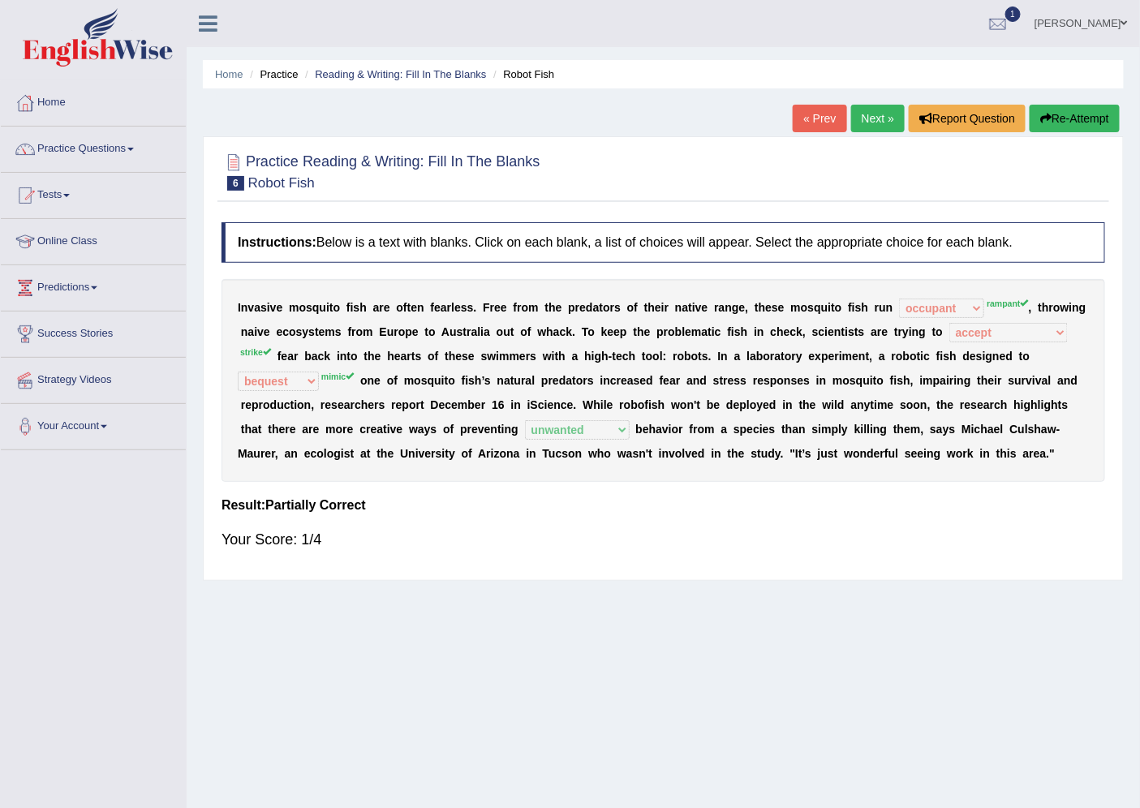
click at [869, 114] on link "Next »" at bounding box center [878, 119] width 54 height 28
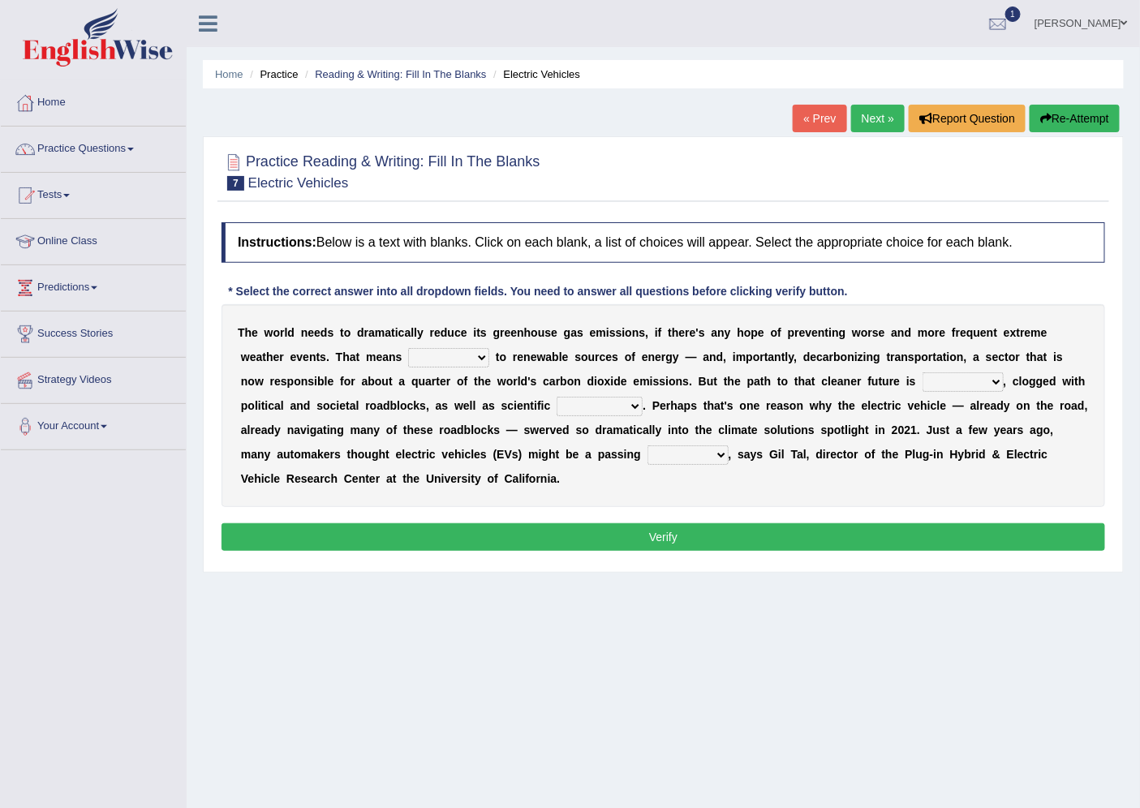
click at [443, 355] on select "grafting drafting crafting shifting" at bounding box center [448, 357] width 81 height 19
select select "shifting"
click at [408, 348] on select "grafting drafting crafting shifting" at bounding box center [448, 357] width 81 height 19
click at [943, 385] on select "daunting daunted daunt dauntless" at bounding box center [963, 381] width 81 height 19
select select "daunting"
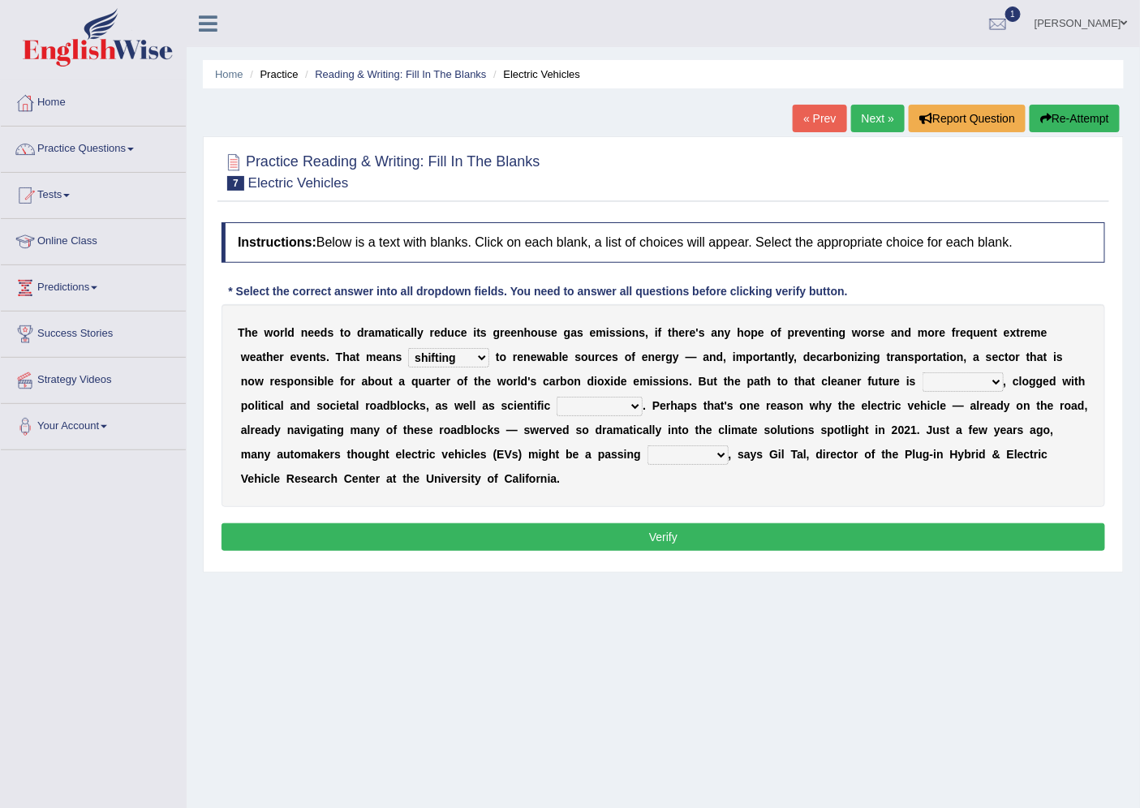
click at [923, 372] on select "daunting daunted daunt dauntless" at bounding box center [963, 381] width 81 height 19
click at [618, 407] on select "spectacles obstacles tentacles receptacles" at bounding box center [600, 406] width 86 height 19
select select "obstacles"
click at [557, 397] on select "spectacles obstacles tentacles receptacles" at bounding box center [600, 406] width 86 height 19
click at [688, 456] on select "fad gad tad lad" at bounding box center [688, 454] width 81 height 19
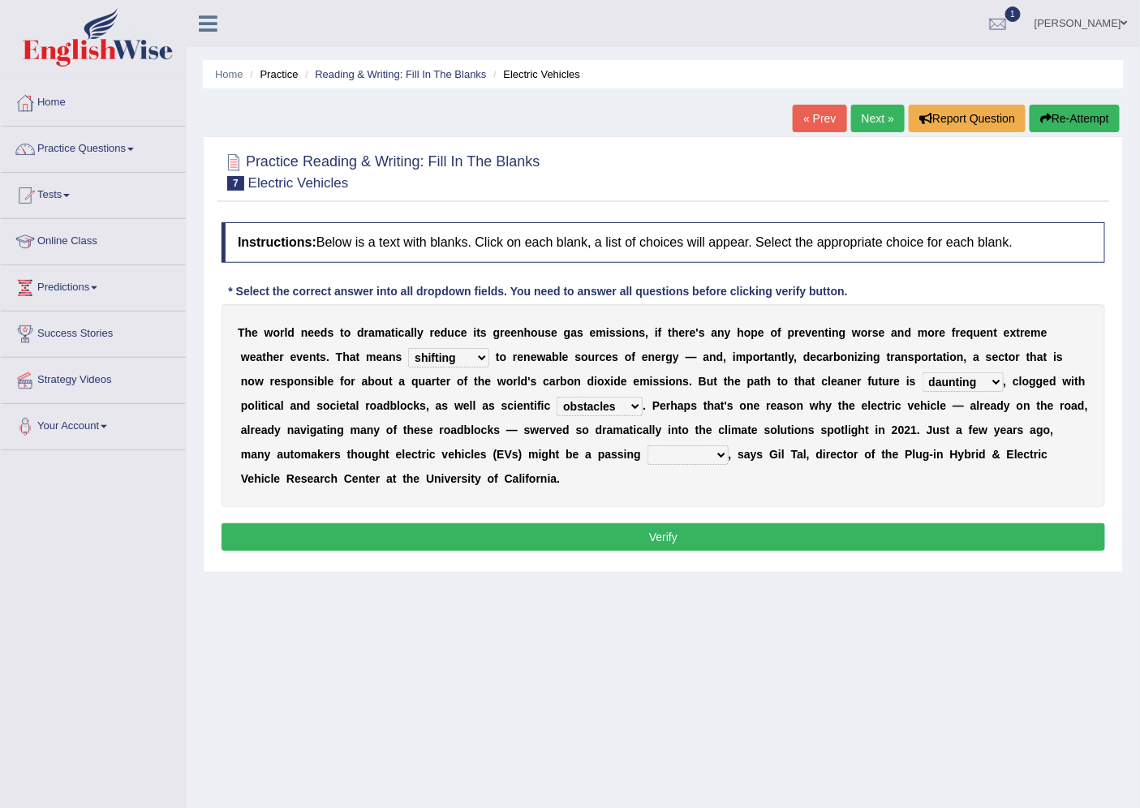
click at [648, 445] on select "fad gad tad lad" at bounding box center [688, 454] width 81 height 19
click at [667, 458] on select "fad gad tad lad" at bounding box center [688, 454] width 81 height 19
select select "fad"
click at [648, 445] on select "fad gad tad lad" at bounding box center [688, 454] width 81 height 19
click at [622, 538] on button "Verify" at bounding box center [664, 537] width 884 height 28
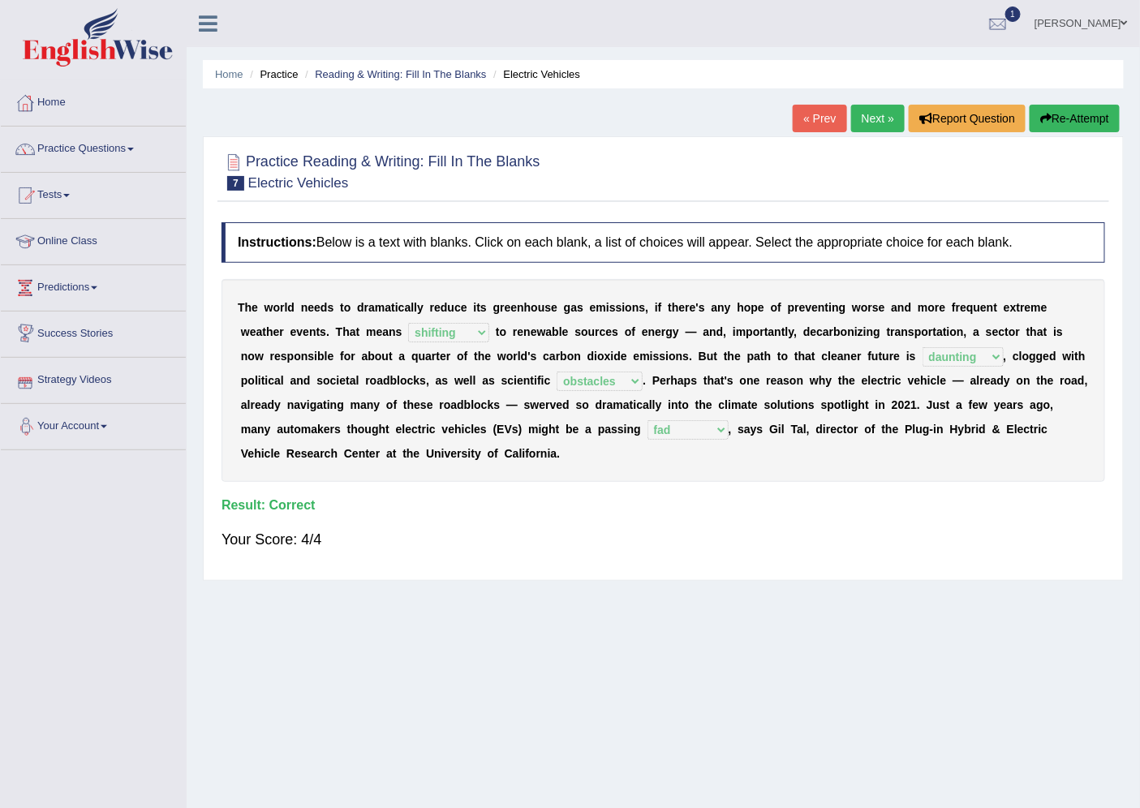
click at [893, 122] on link "Next »" at bounding box center [878, 119] width 54 height 28
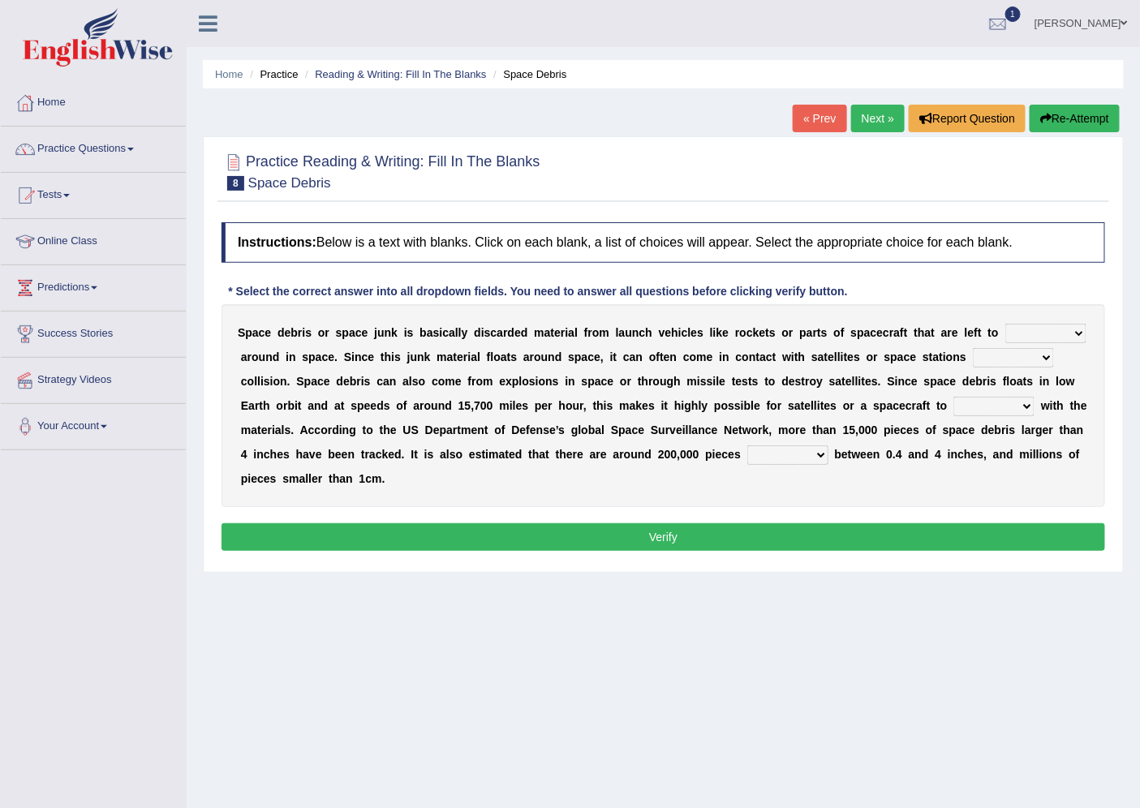
click at [1015, 329] on select "twist center roam loll" at bounding box center [1045, 333] width 81 height 19
select select "twist"
click at [1005, 324] on select "twist center roam loll" at bounding box center [1045, 333] width 81 height 19
click at [1031, 337] on select "twist center roam loll" at bounding box center [1045, 333] width 81 height 19
click at [756, 361] on b "t" at bounding box center [758, 357] width 4 height 13
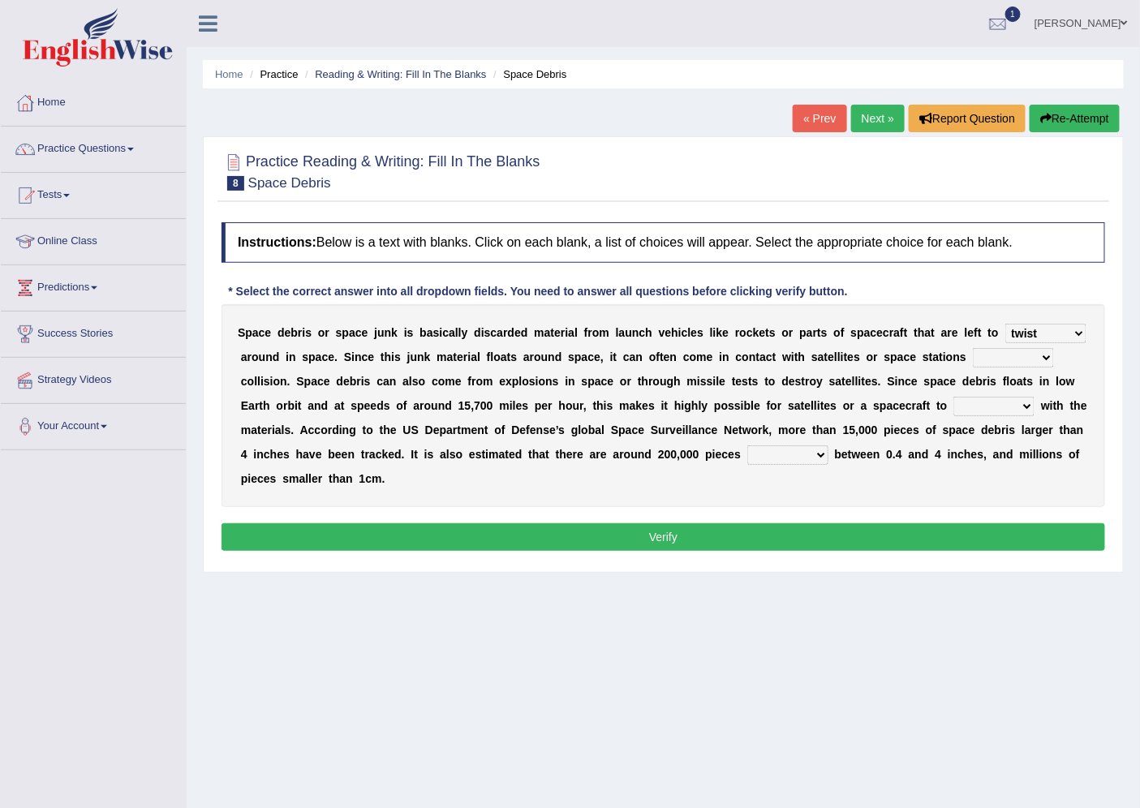
click at [992, 353] on select "risks risk risked risking" at bounding box center [1013, 357] width 81 height 19
select select "risking"
click at [973, 348] on select "risks risk risked risking" at bounding box center [1013, 357] width 81 height 19
click at [969, 402] on select "collect collate collide collocate" at bounding box center [993, 406] width 81 height 19
select select "collate"
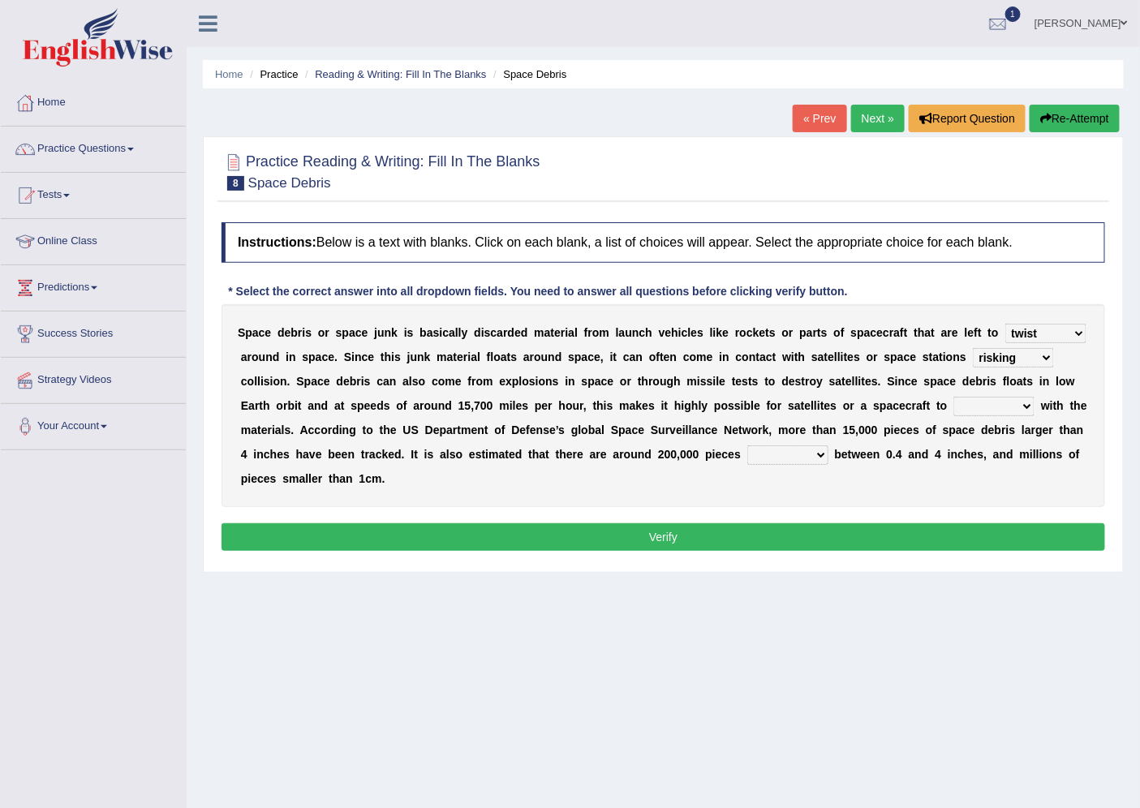
click at [953, 397] on select "collect collate collide collocate" at bounding box center [993, 406] width 81 height 19
click at [963, 403] on select "collect collate collide collocate" at bounding box center [993, 406] width 81 height 19
click at [826, 506] on div "S p a c e d e b r i s o r s p a c e j u n k i s b a s i c a l l y d i s c a r d…" at bounding box center [664, 405] width 884 height 203
click at [768, 452] on select "sized sizing size sizes" at bounding box center [787, 454] width 81 height 19
select select "size"
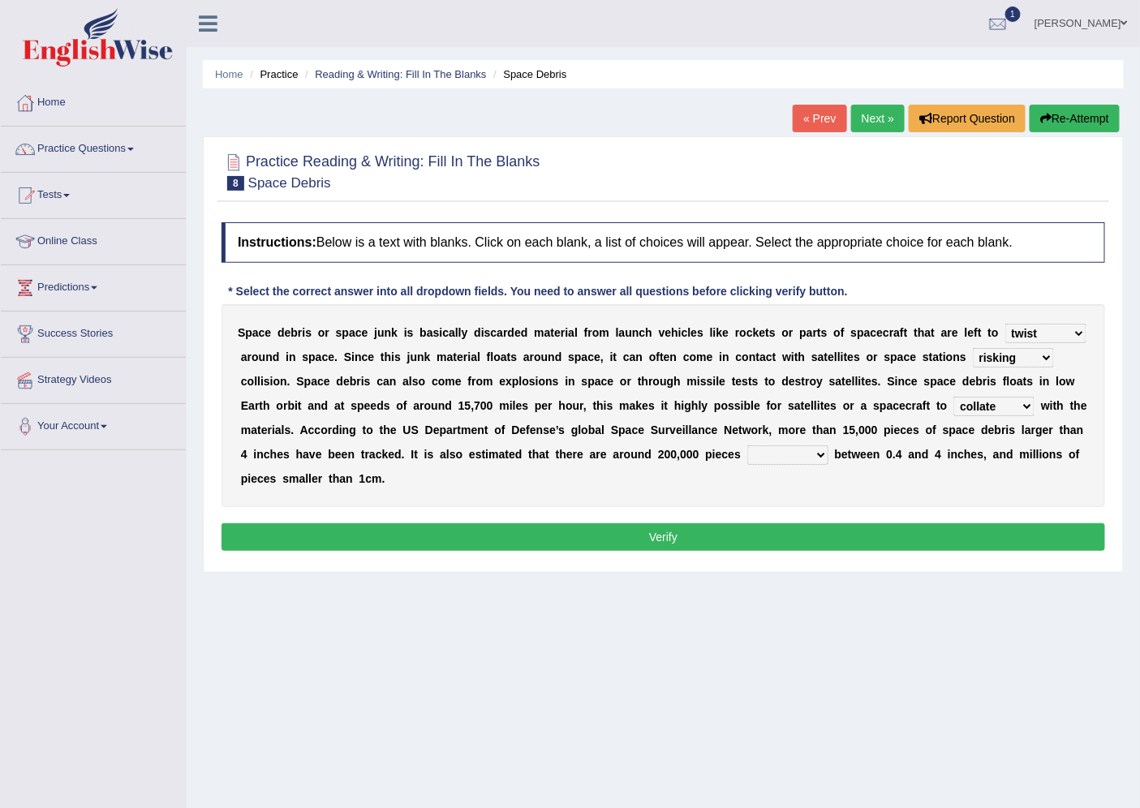
click at [747, 445] on select "sized sizing size sizes" at bounding box center [787, 454] width 81 height 19
click at [1026, 364] on select "risks risk risked risking" at bounding box center [1013, 357] width 81 height 19
click at [860, 506] on div "Instructions: Below is a text with blanks. Click on each blank, a list of choic…" at bounding box center [663, 389] width 892 height 350
click at [790, 547] on button "Verify" at bounding box center [664, 537] width 884 height 28
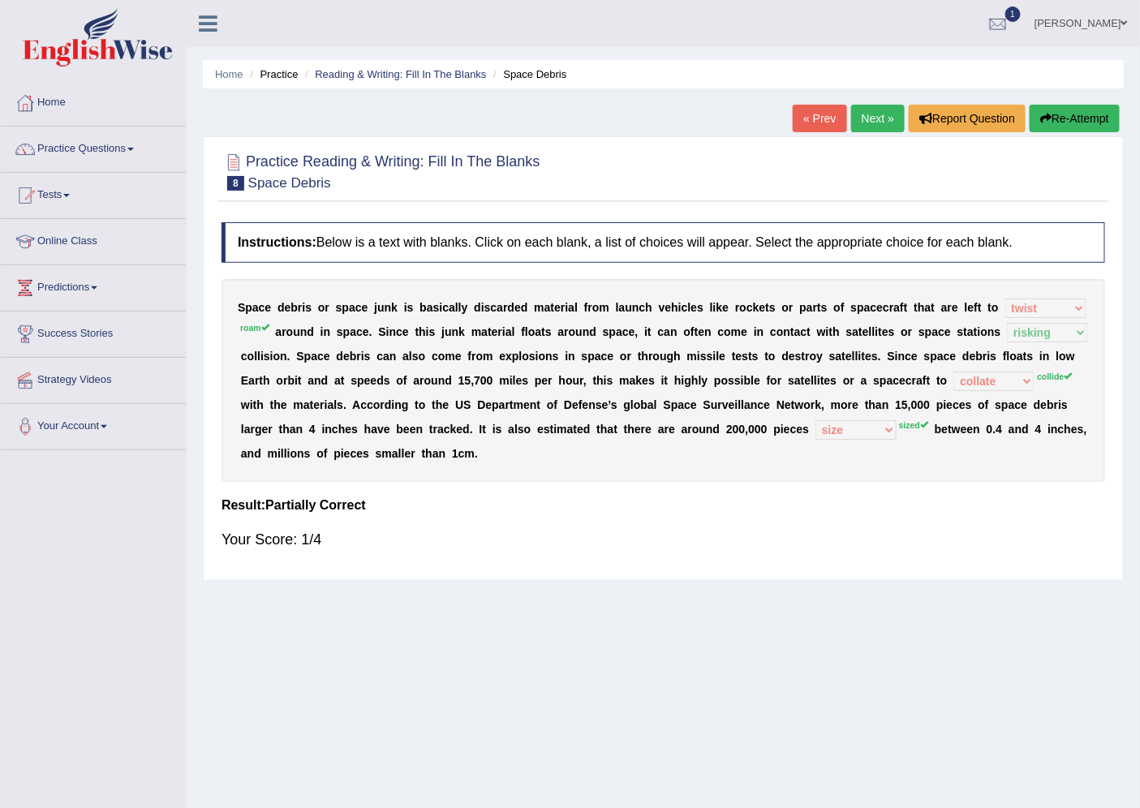
click at [889, 128] on link "Next »" at bounding box center [878, 119] width 54 height 28
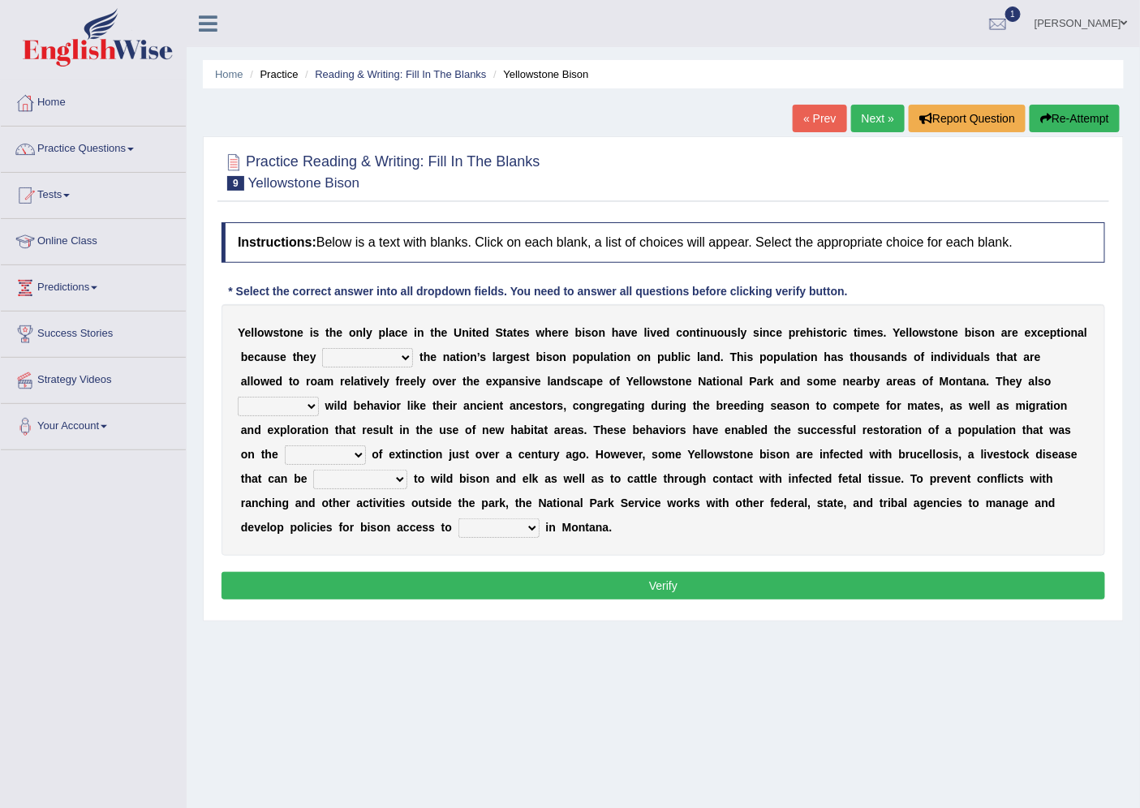
click at [354, 346] on div "Y e l l o w s t o n e i s t h e o n l y p l a c e i n t h e U n i t e d S t a t…" at bounding box center [664, 430] width 884 height 252
click at [355, 358] on select "congregate comprise consist compromise" at bounding box center [367, 357] width 91 height 19
select select "consist"
click at [322, 348] on select "congregate comprise consist compromise" at bounding box center [367, 357] width 91 height 19
click at [382, 363] on select "congregate comprise consist compromise" at bounding box center [367, 357] width 91 height 19
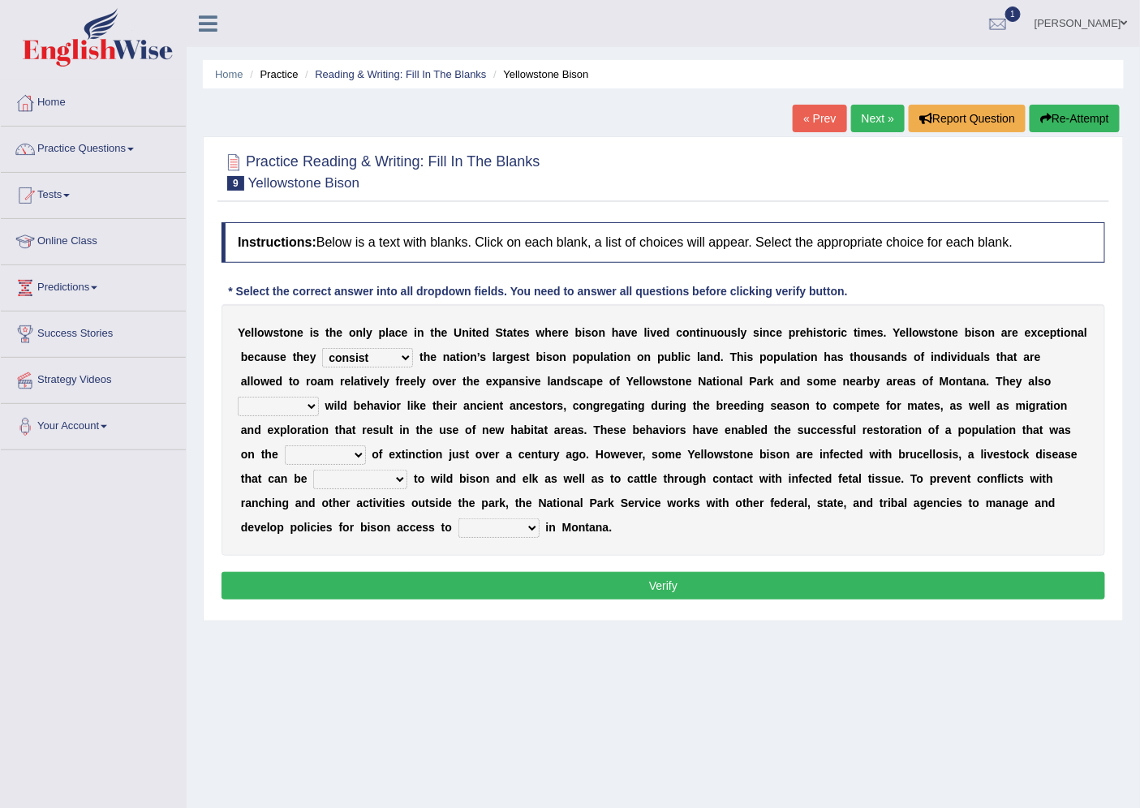
click at [200, 482] on div "Home Practice Reading & Writing: Fill In The Blanks Yellowstone Bison « Prev Ne…" at bounding box center [663, 405] width 953 height 811
click at [261, 407] on select "exhibit disregard resist encourage" at bounding box center [278, 406] width 81 height 19
select select "encourage"
click at [238, 397] on select "exhibit disregard resist encourage" at bounding box center [278, 406] width 81 height 19
click at [301, 457] on select "brine brink danger brindle" at bounding box center [325, 454] width 81 height 19
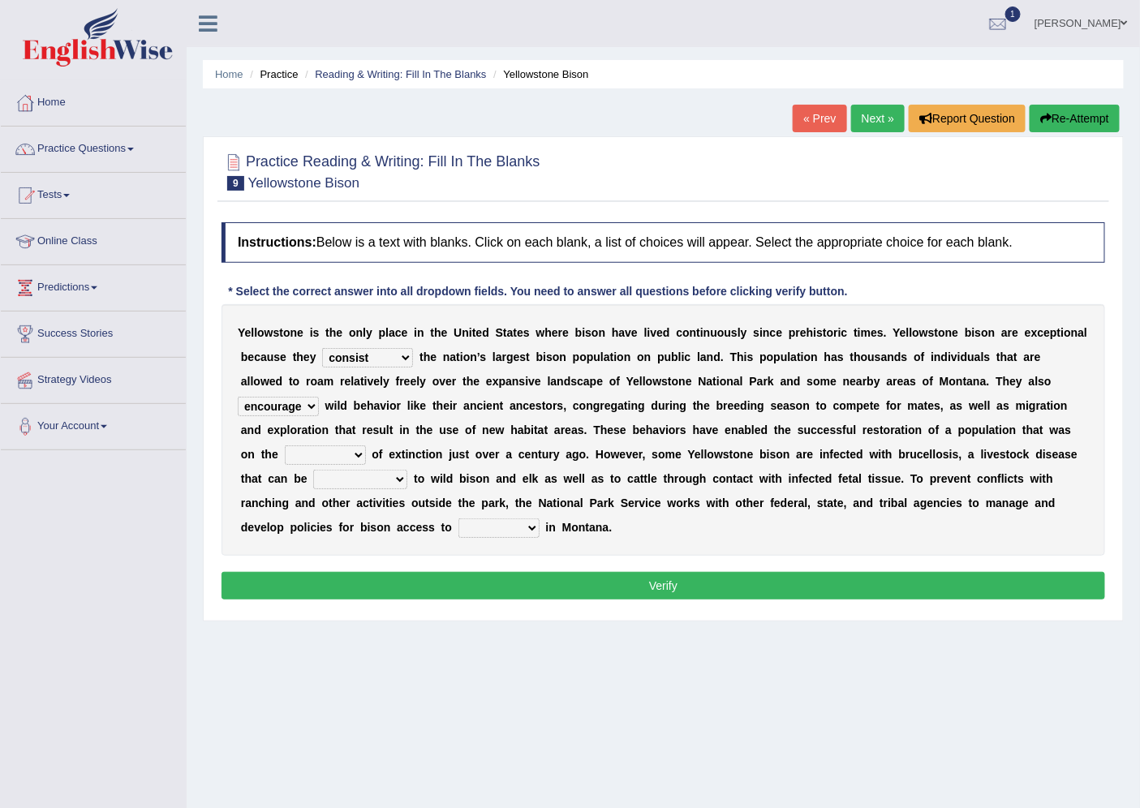
select select "danger"
click at [285, 445] on select "brine brink danger brindle" at bounding box center [325, 454] width 81 height 19
click at [357, 480] on select "transplanted transported transgressed transmitted" at bounding box center [360, 479] width 94 height 19
select select "transmitted"
click at [313, 470] on select "transplanted transported transgressed transmitted" at bounding box center [360, 479] width 94 height 19
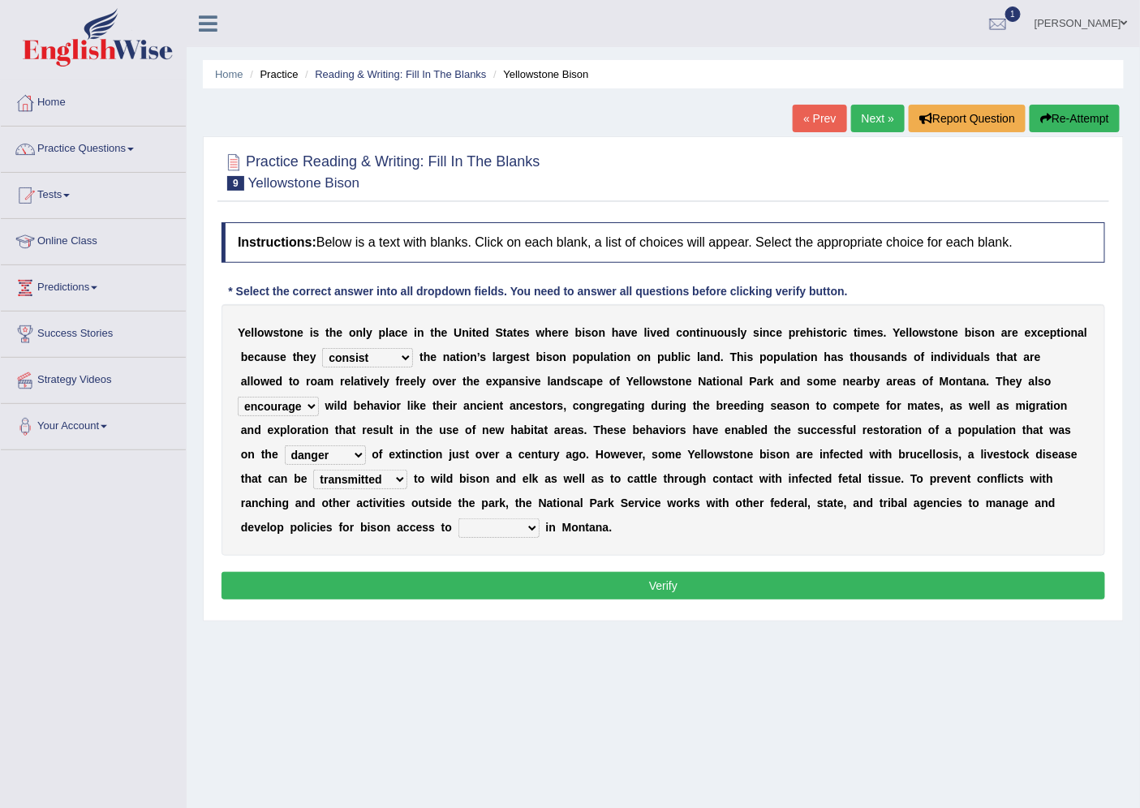
click at [461, 526] on select "habitat habitat habitant food" at bounding box center [498, 528] width 81 height 19
select select "habitat"
click at [458, 519] on select "habitat habitat habitant food" at bounding box center [498, 528] width 81 height 19
click at [455, 589] on button "Verify" at bounding box center [664, 586] width 884 height 28
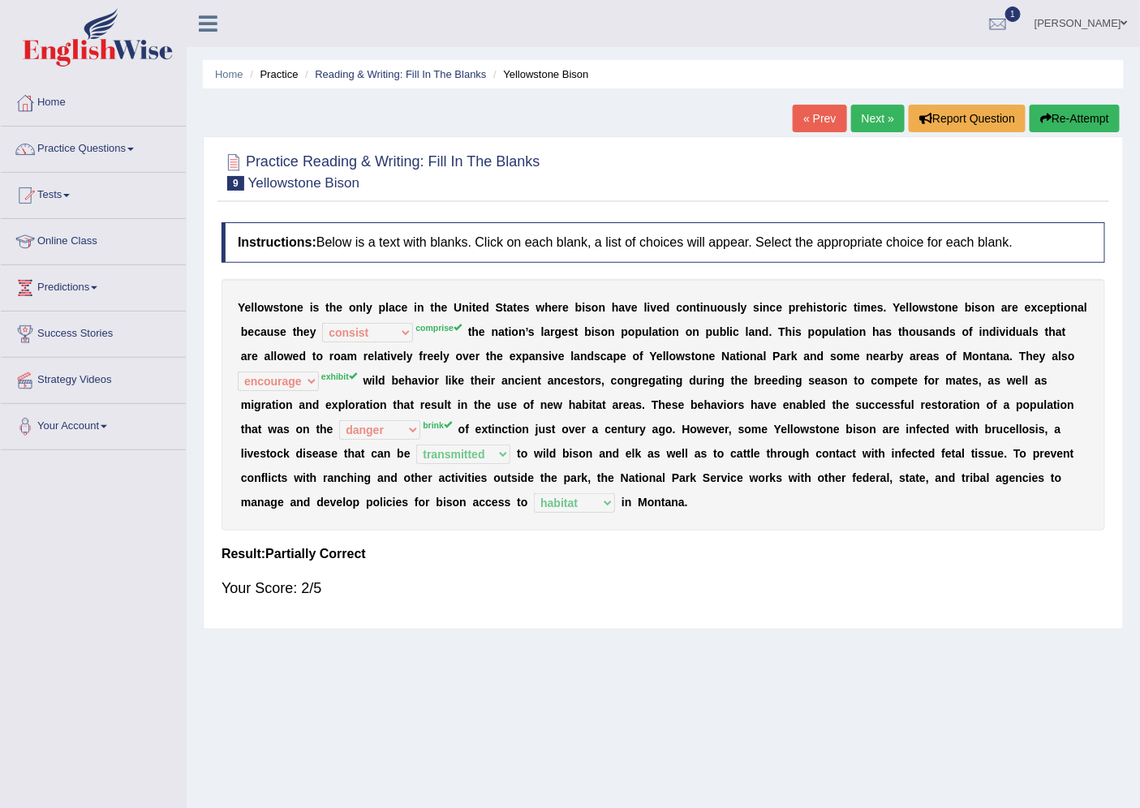
click at [863, 110] on link "Next »" at bounding box center [878, 119] width 54 height 28
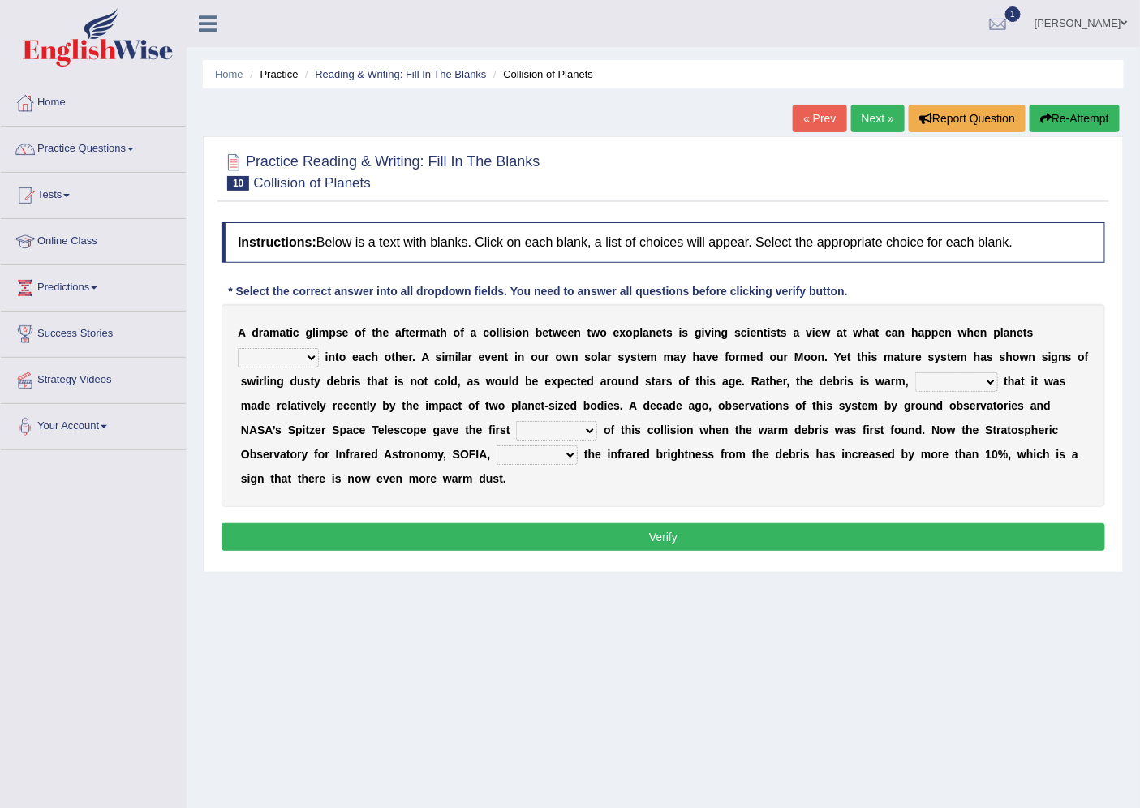
click at [281, 354] on select "crash explore roam implode" at bounding box center [278, 357] width 81 height 19
select select "crash"
click at [238, 348] on select "crash explore roam implode" at bounding box center [278, 357] width 81 height 19
click at [945, 383] on select "reinforcing sentencing forging conducing" at bounding box center [956, 381] width 83 height 19
select select "conducing"
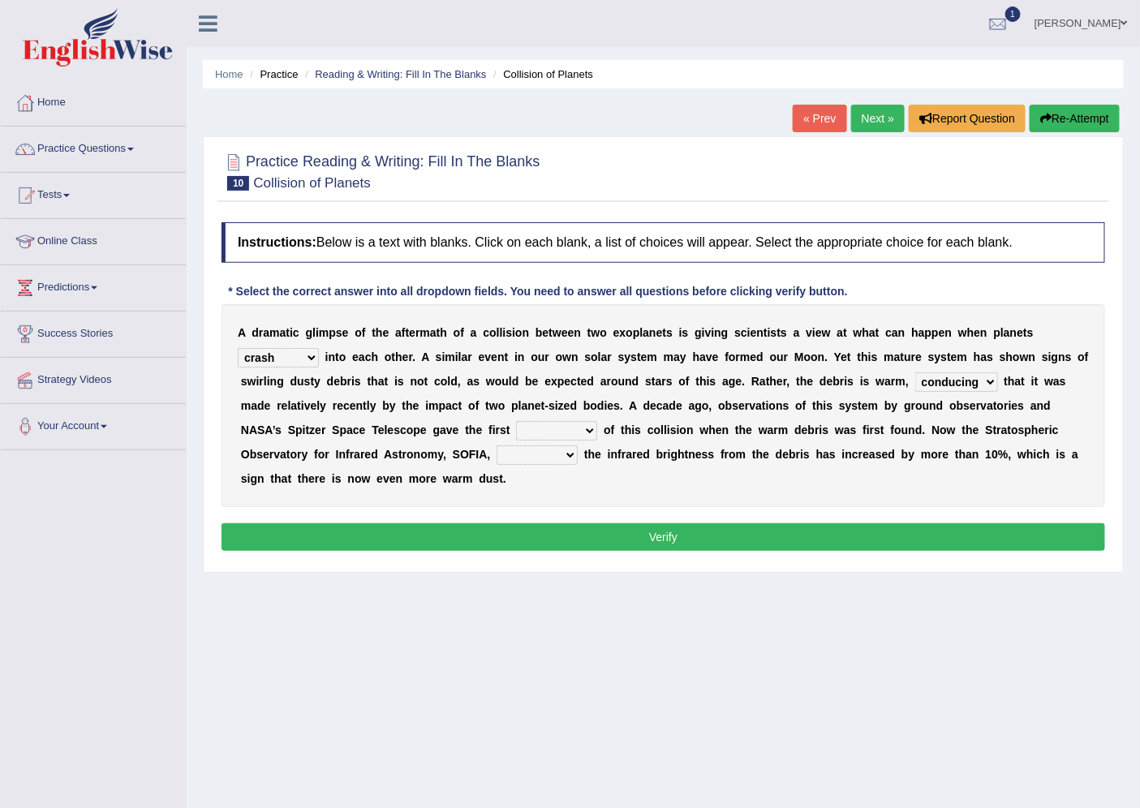
click at [915, 372] on select "reinforcing sentencing forging conducing" at bounding box center [956, 381] width 83 height 19
click at [530, 433] on select "pints faints hints taints" at bounding box center [556, 430] width 81 height 19
select select "faints"
click at [516, 421] on select "pints faints hints taints" at bounding box center [556, 430] width 81 height 19
click at [526, 458] on select "concealed revealed repealed unsealed" at bounding box center [537, 454] width 81 height 19
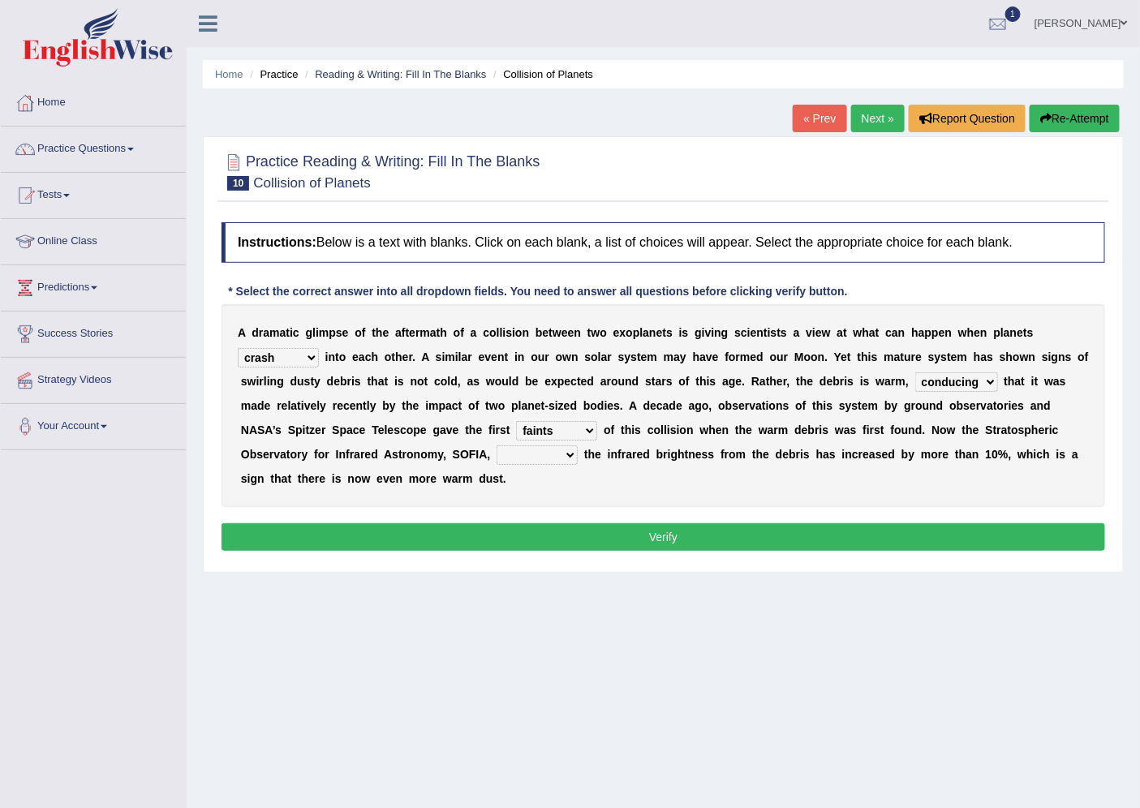
select select "revealed"
click at [497, 445] on select "concealed revealed repealed unsealed" at bounding box center [537, 454] width 81 height 19
click at [485, 537] on button "Verify" at bounding box center [664, 537] width 884 height 28
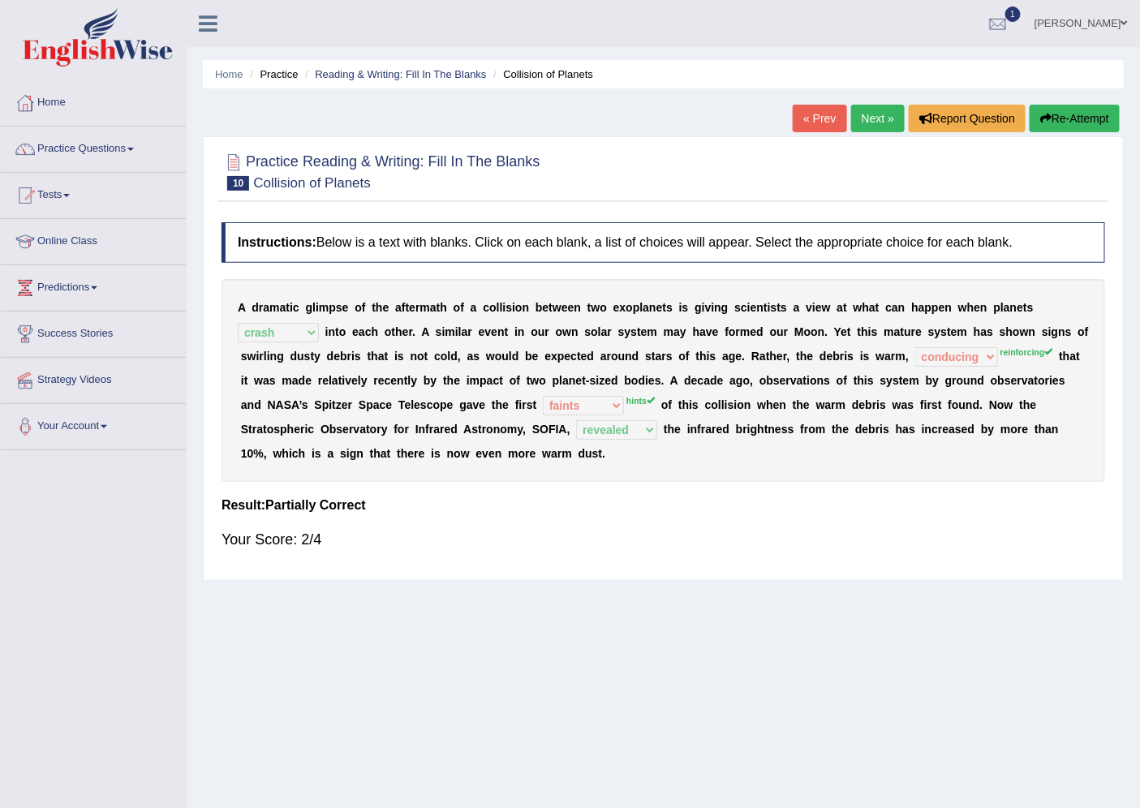
click at [866, 115] on link "Next »" at bounding box center [878, 119] width 54 height 28
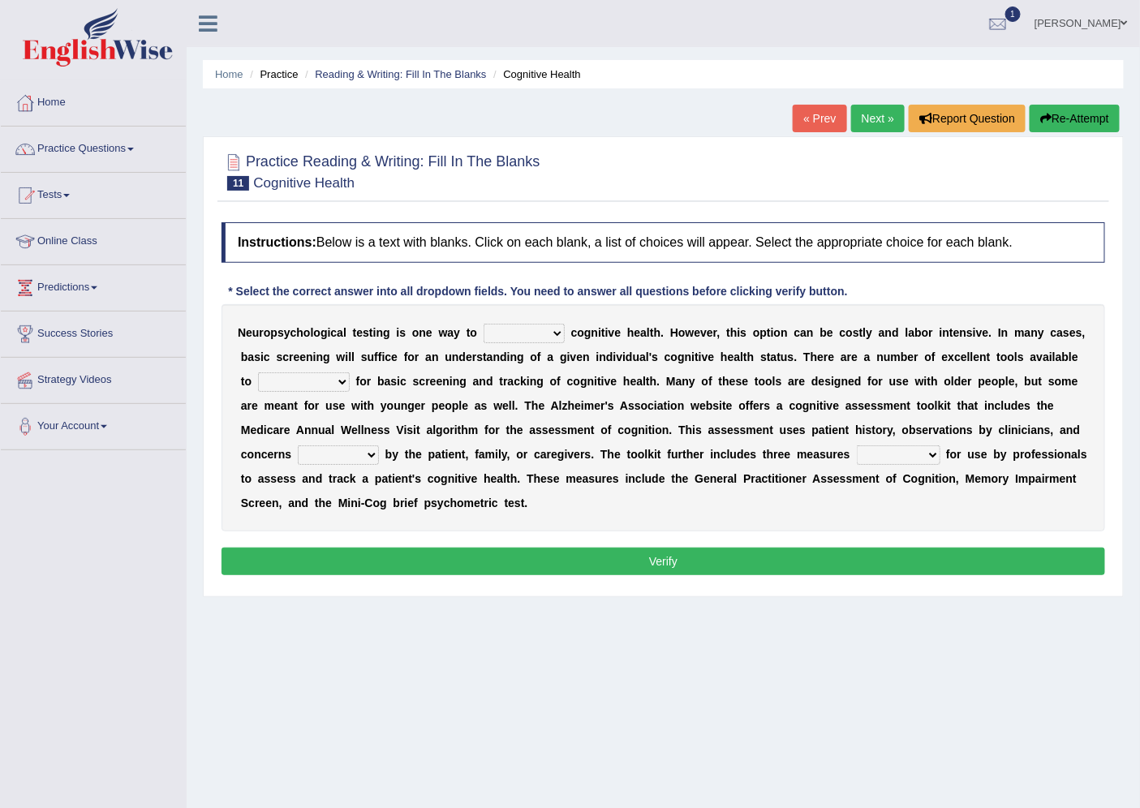
click at [530, 336] on select "obsess assess possess access" at bounding box center [524, 333] width 81 height 19
select select "access"
click at [484, 324] on select "obsess assess possess access" at bounding box center [524, 333] width 81 height 19
click at [341, 379] on select "stationers practitioners petitioners questioners" at bounding box center [304, 381] width 92 height 19
select select "practitioners"
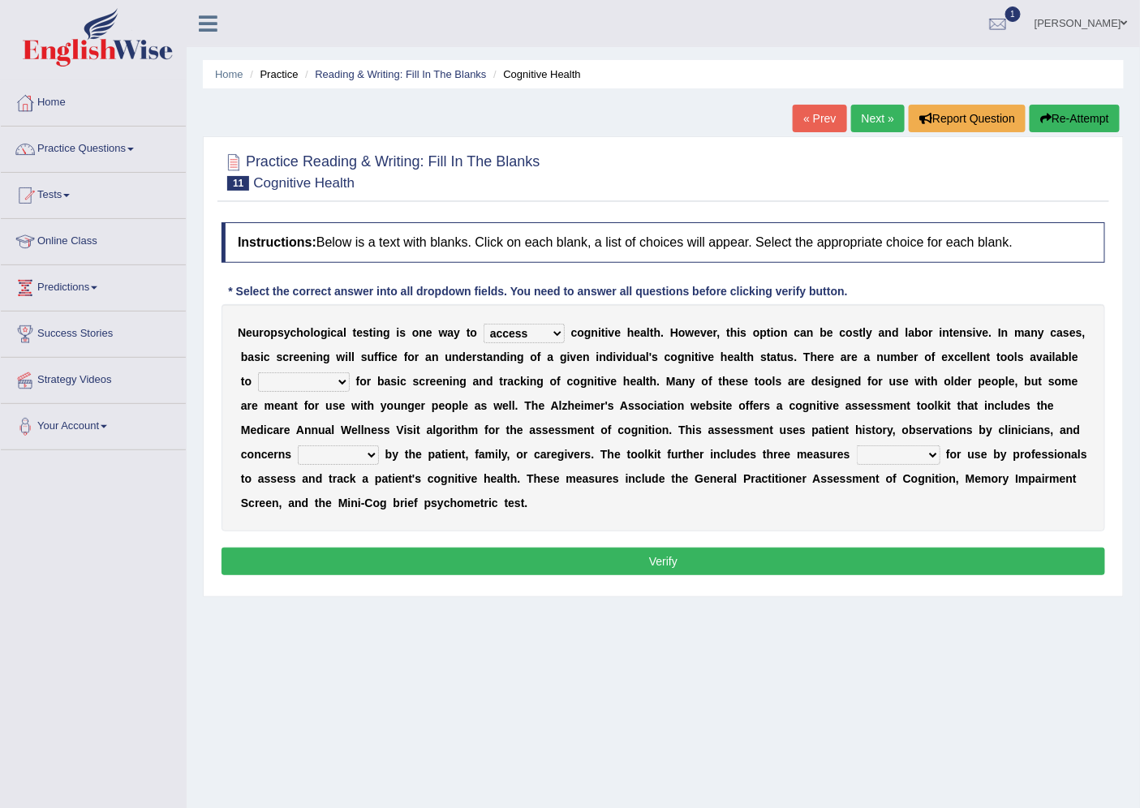
click at [258, 372] on select "stationers practitioners petitioners questioners" at bounding box center [304, 381] width 92 height 19
click at [337, 452] on select "raised rising arising praised" at bounding box center [338, 454] width 81 height 19
select select "raised"
click at [298, 445] on select "raised rising arising praised" at bounding box center [338, 454] width 81 height 19
click at [886, 455] on select "validated intimidated dilapidated antedated" at bounding box center [899, 454] width 84 height 19
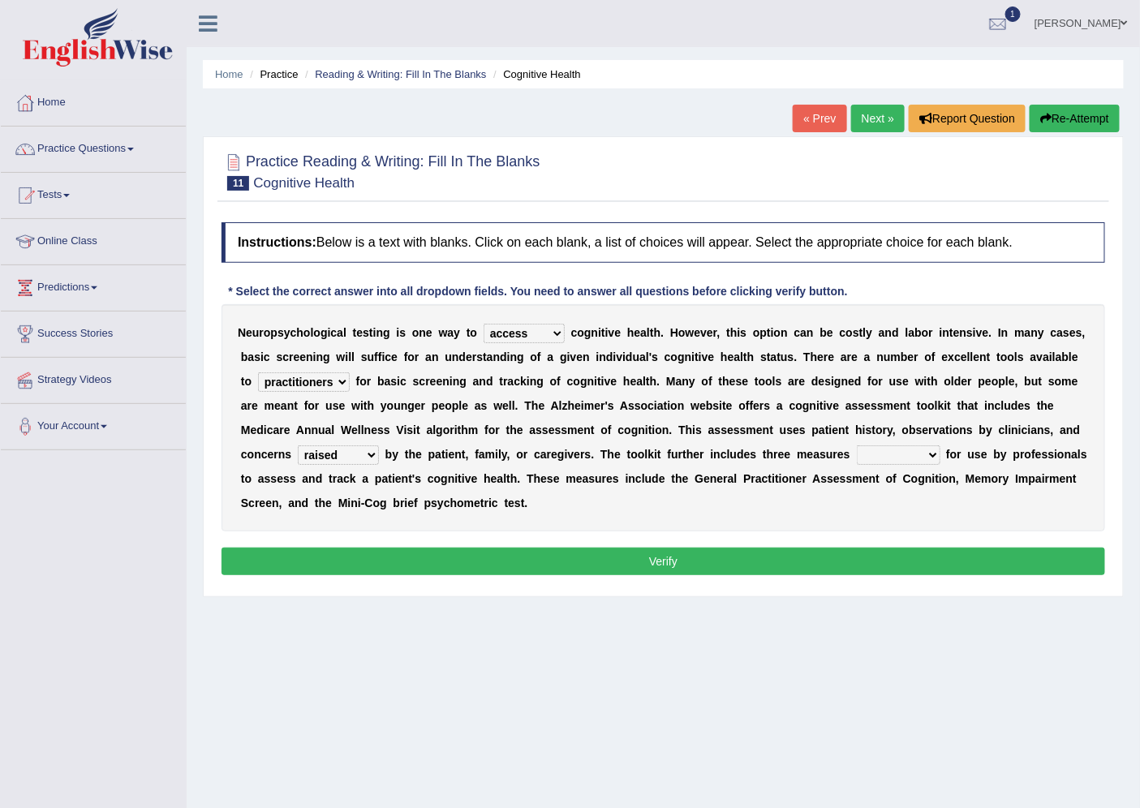
select select "validated"
click at [857, 445] on select "validated intimidated dilapidated antedated" at bounding box center [899, 454] width 84 height 19
click at [638, 566] on button "Verify" at bounding box center [664, 562] width 884 height 28
